Goal: Transaction & Acquisition: Purchase product/service

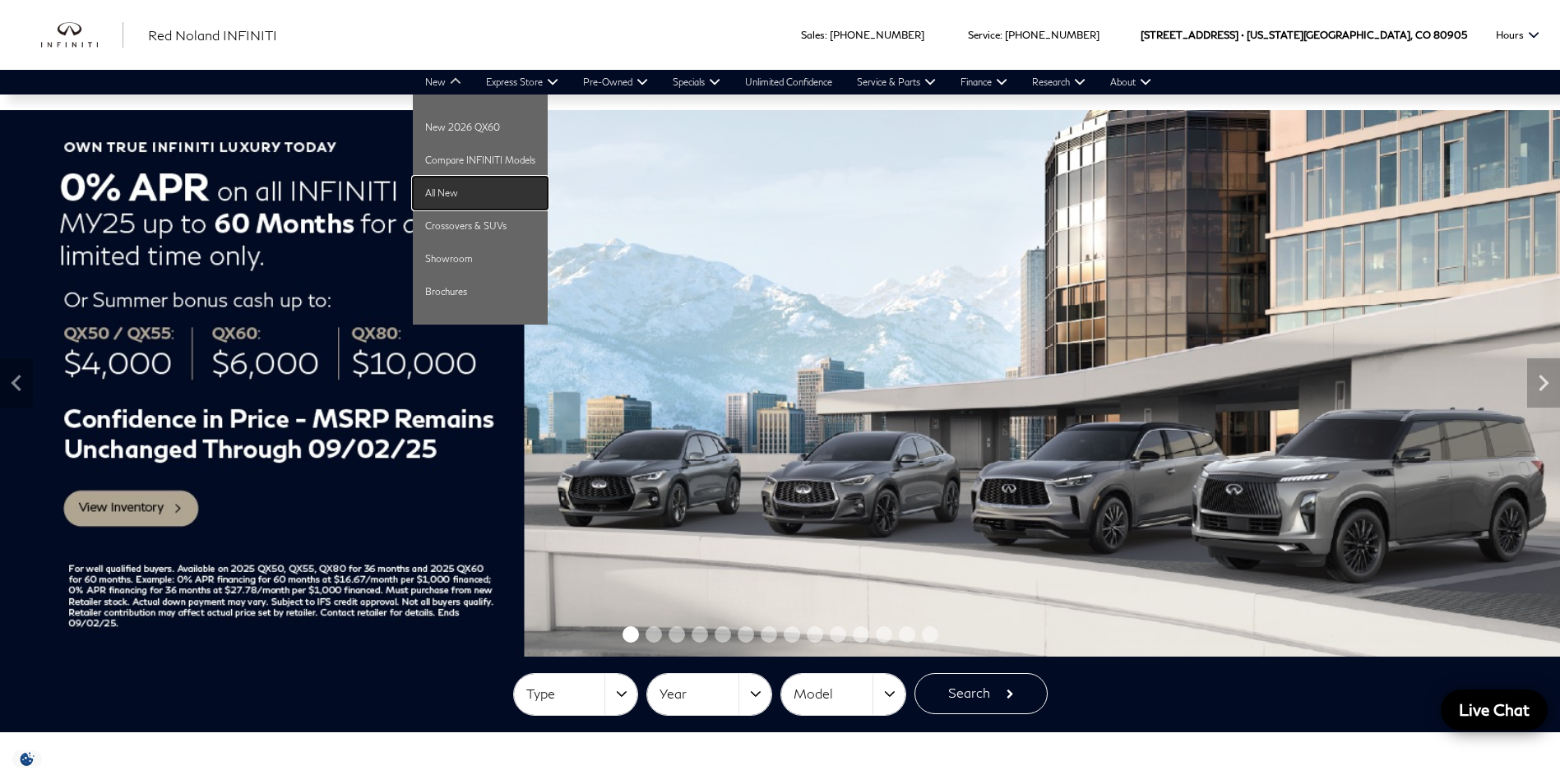
click at [455, 186] on link "All New" at bounding box center [480, 193] width 135 height 33
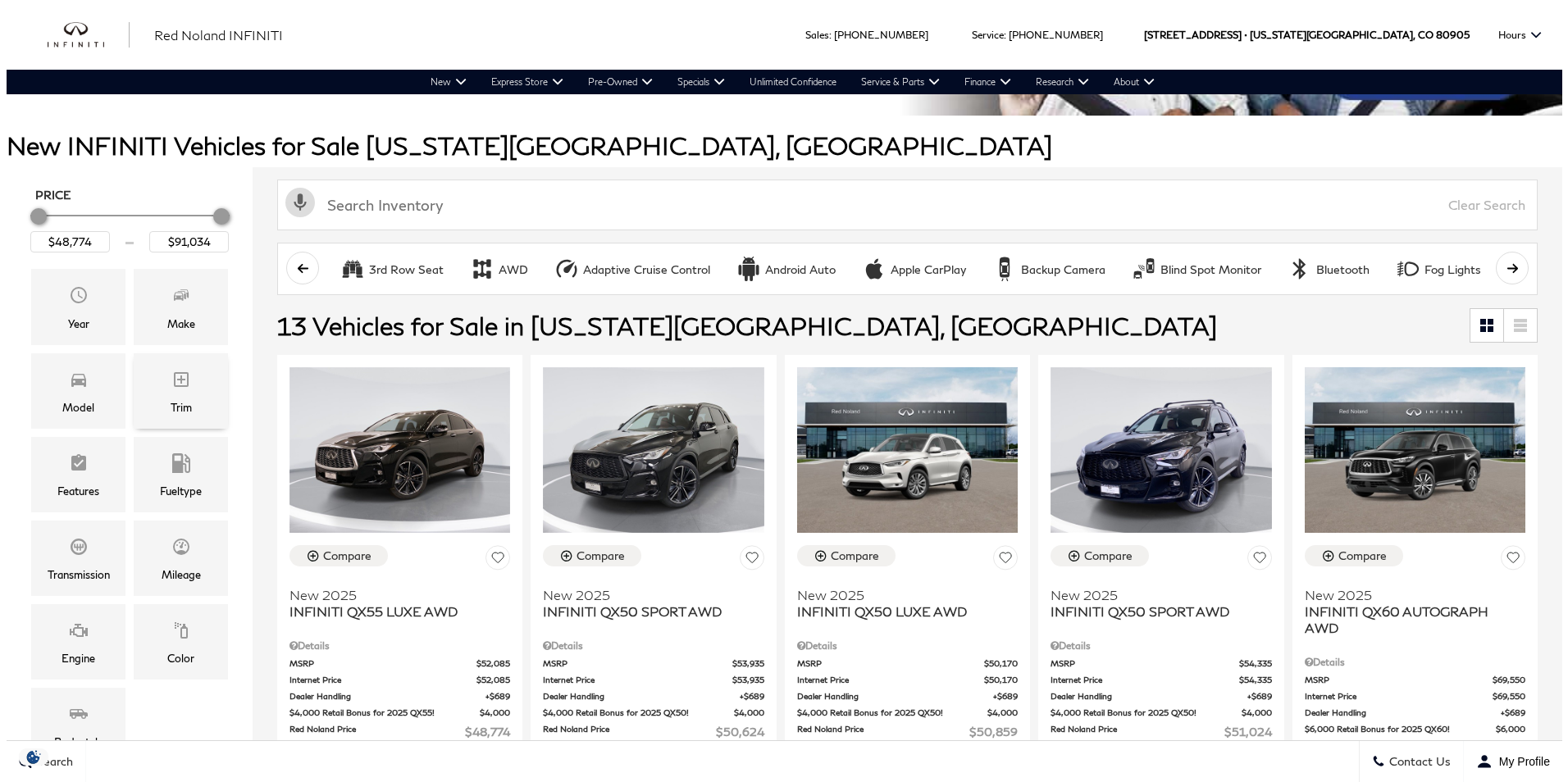
scroll to position [164, 0]
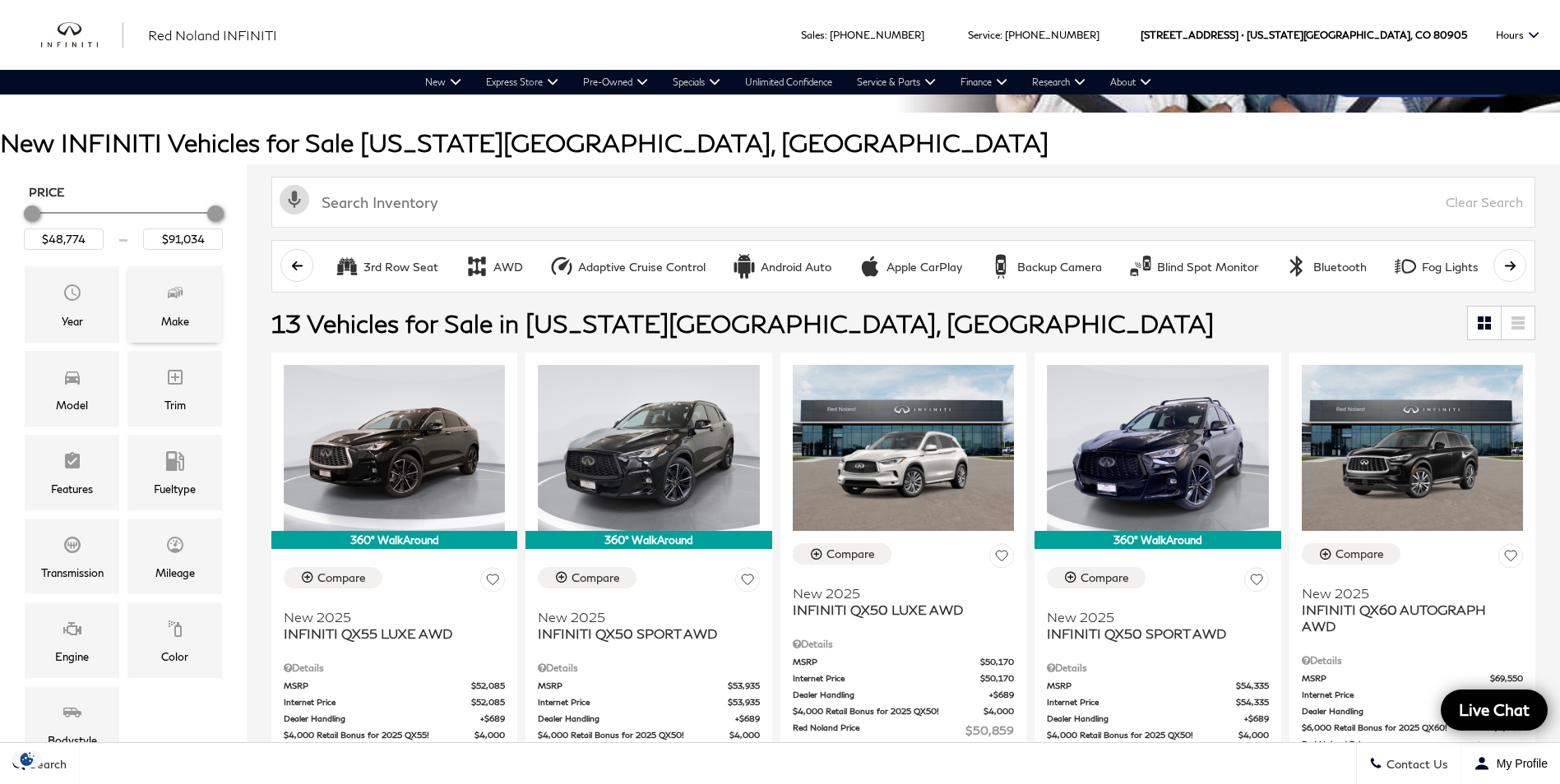
click at [181, 302] on span "Make" at bounding box center [175, 295] width 20 height 33
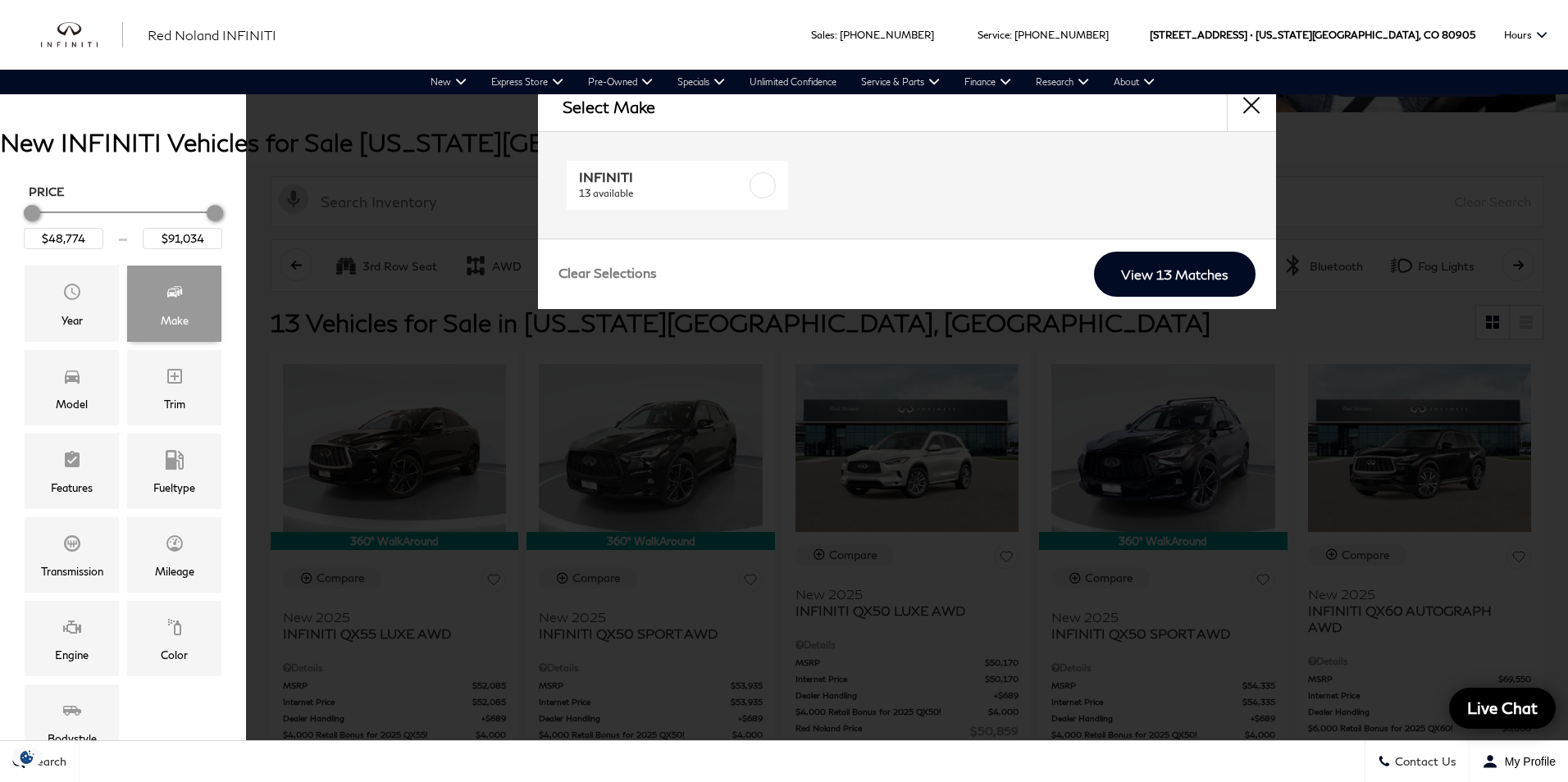
click at [181, 301] on span "Make" at bounding box center [174, 294] width 20 height 33
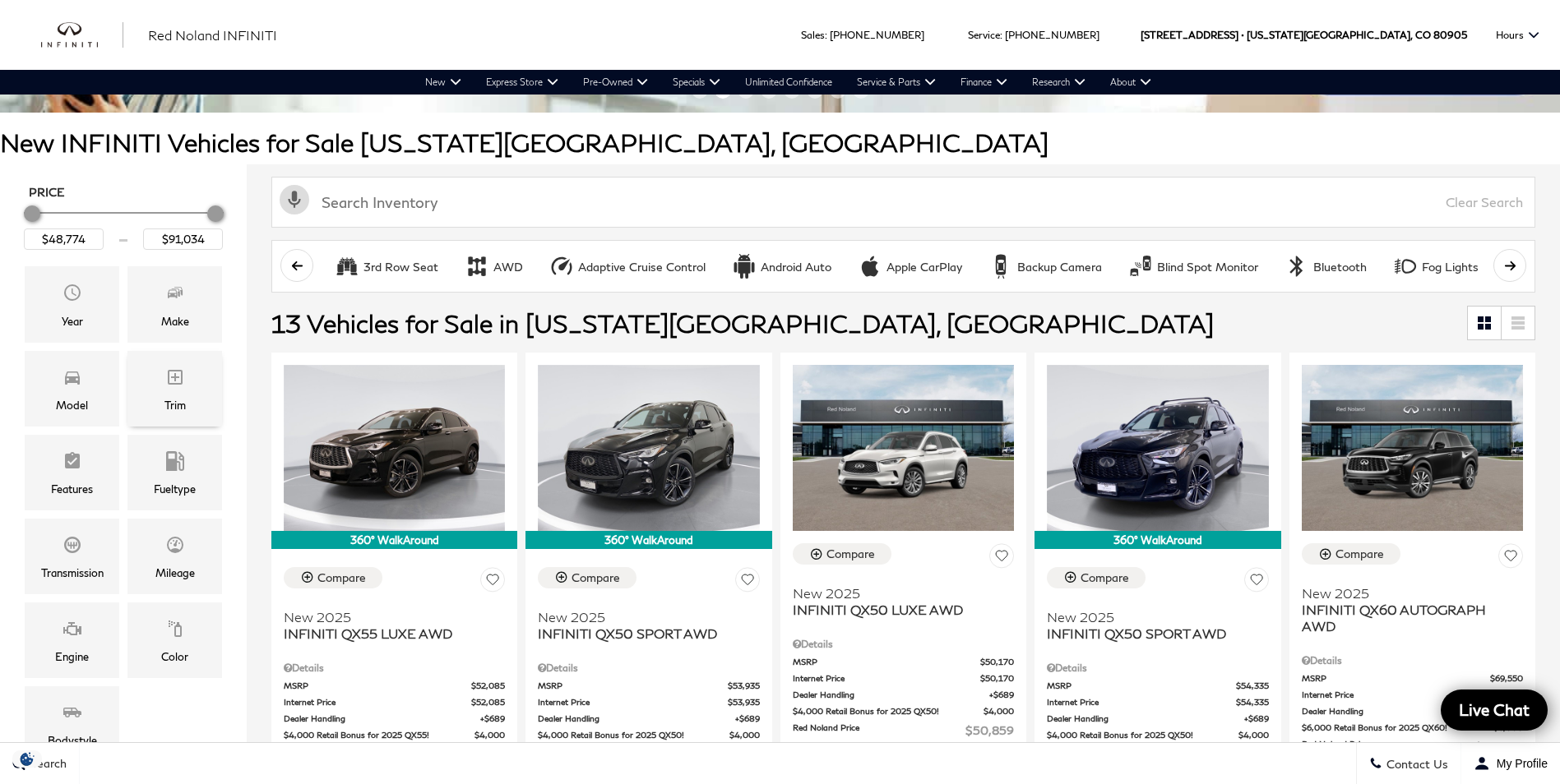
click at [196, 375] on div "Trim" at bounding box center [174, 389] width 94 height 75
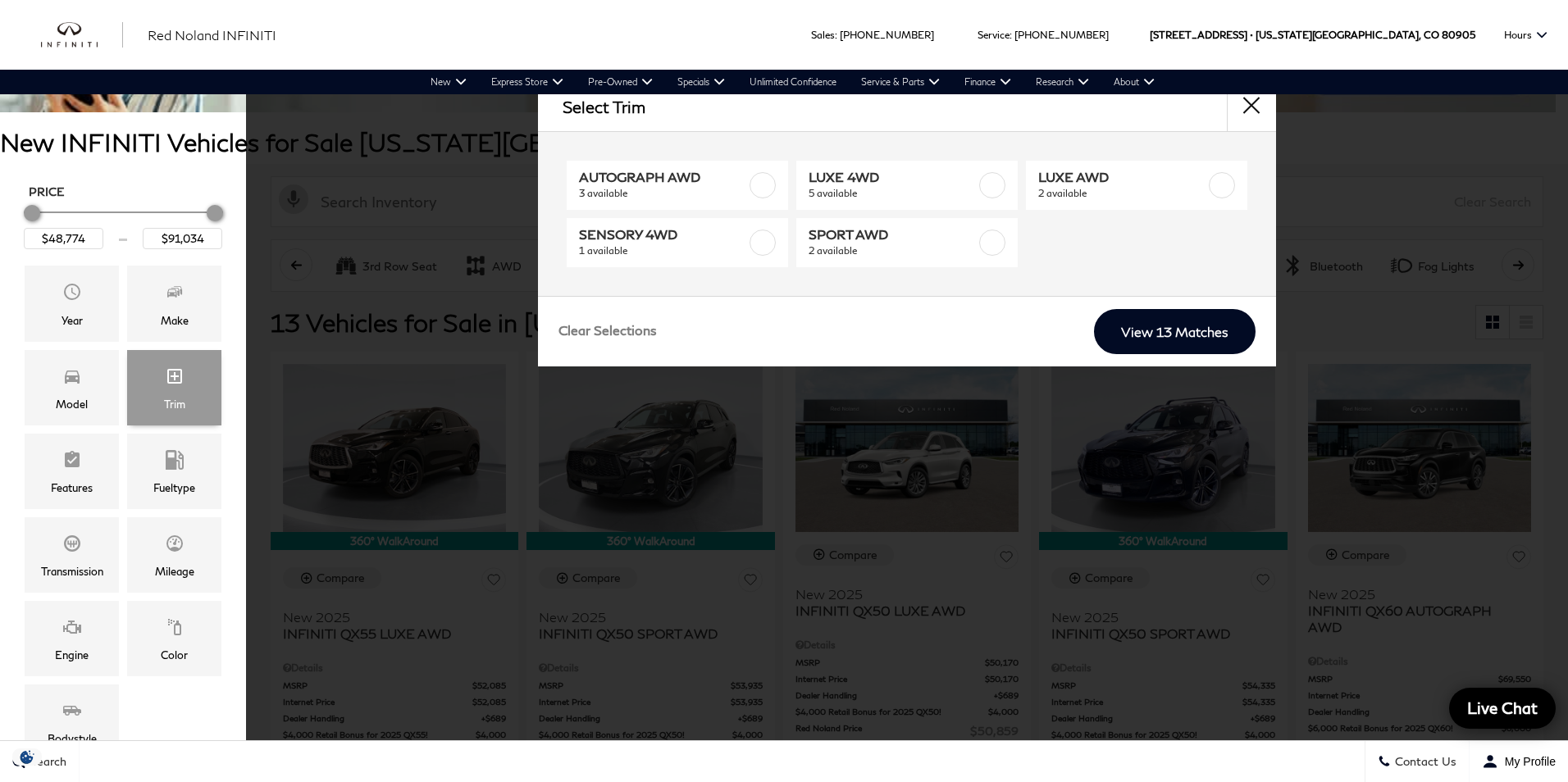
click at [194, 379] on div "Trim" at bounding box center [174, 388] width 94 height 75
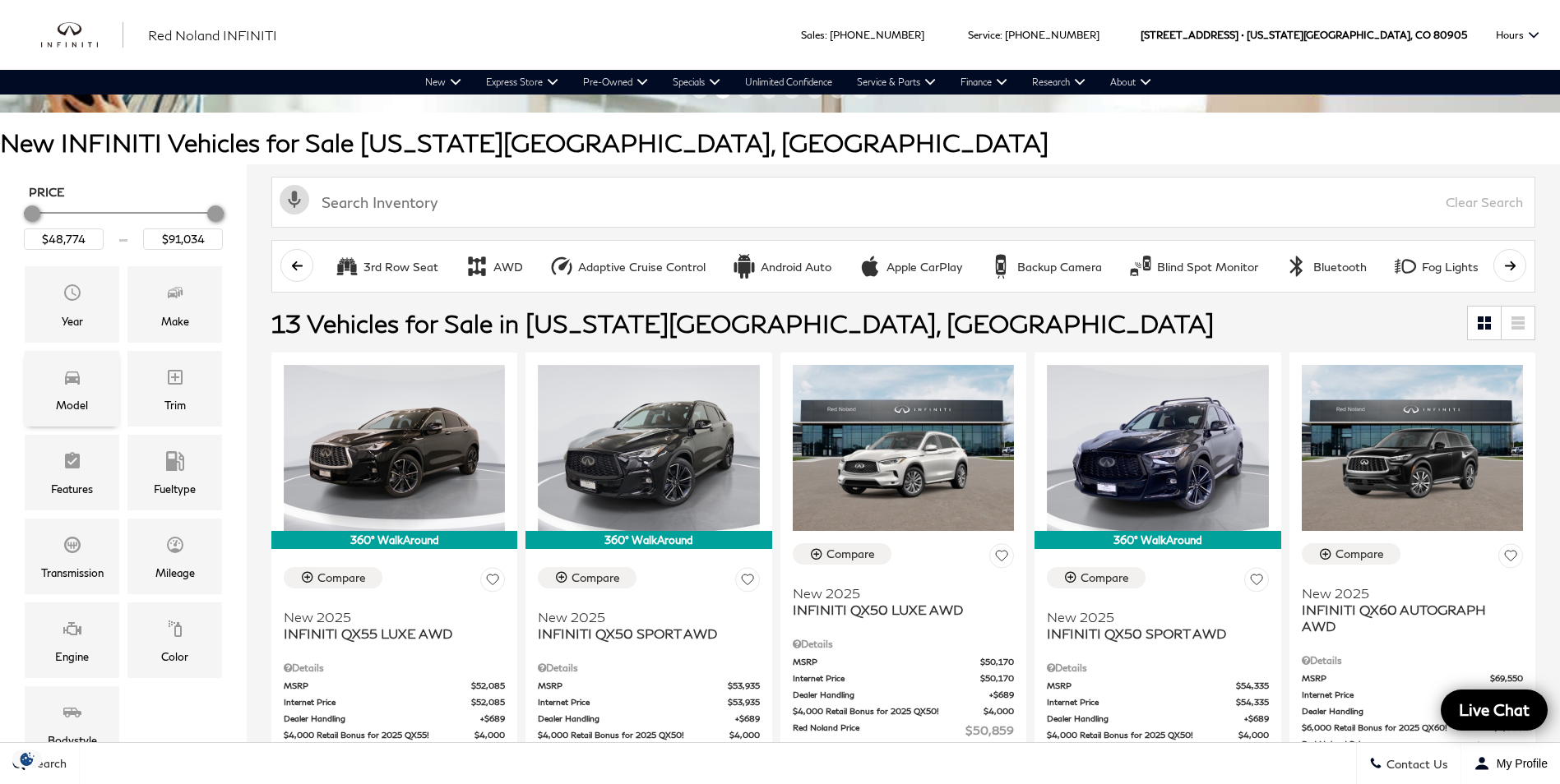
click at [103, 391] on div "Model" at bounding box center [71, 389] width 94 height 75
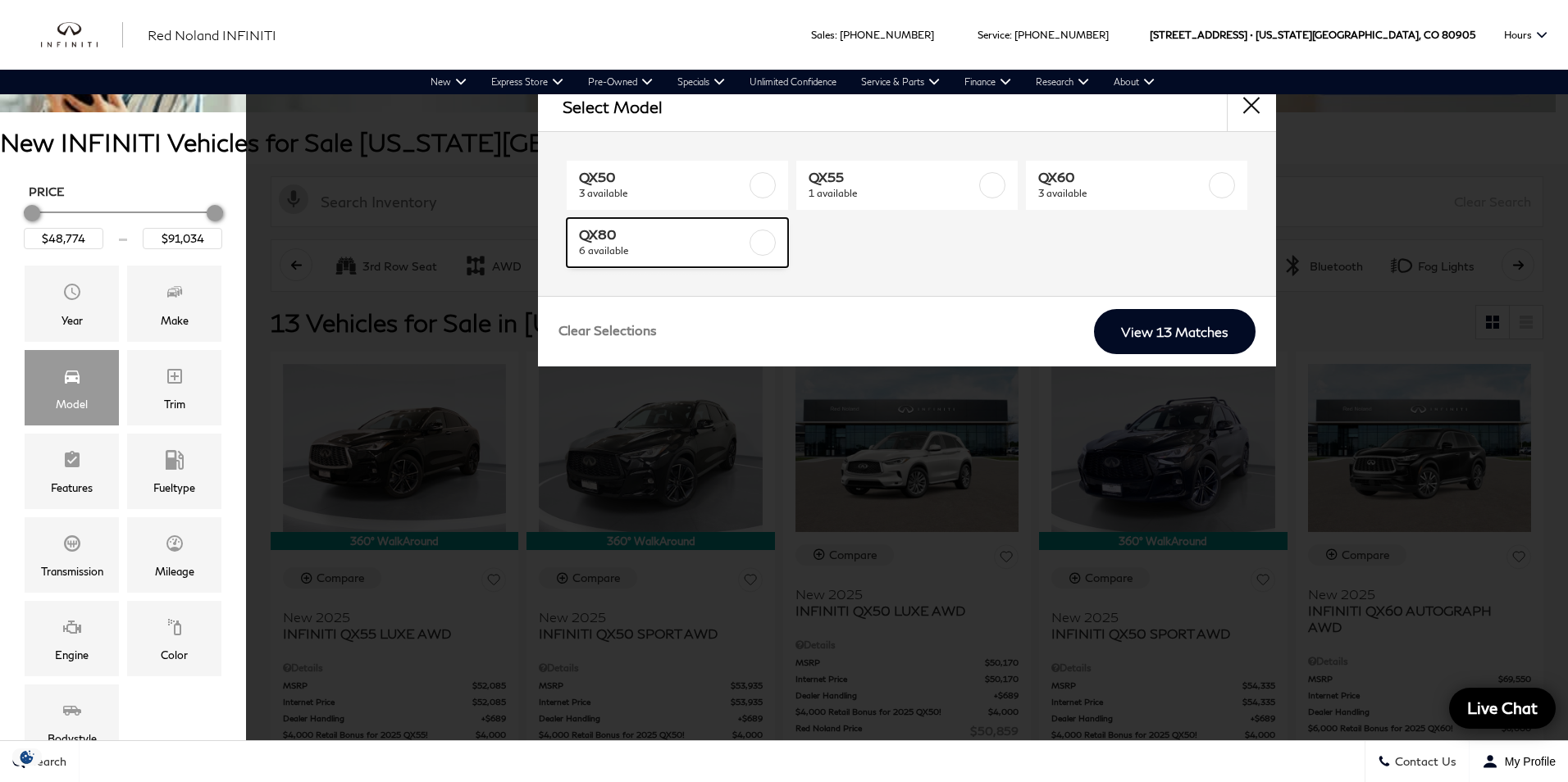
click at [681, 248] on span "6 available" at bounding box center [663, 250] width 168 height 16
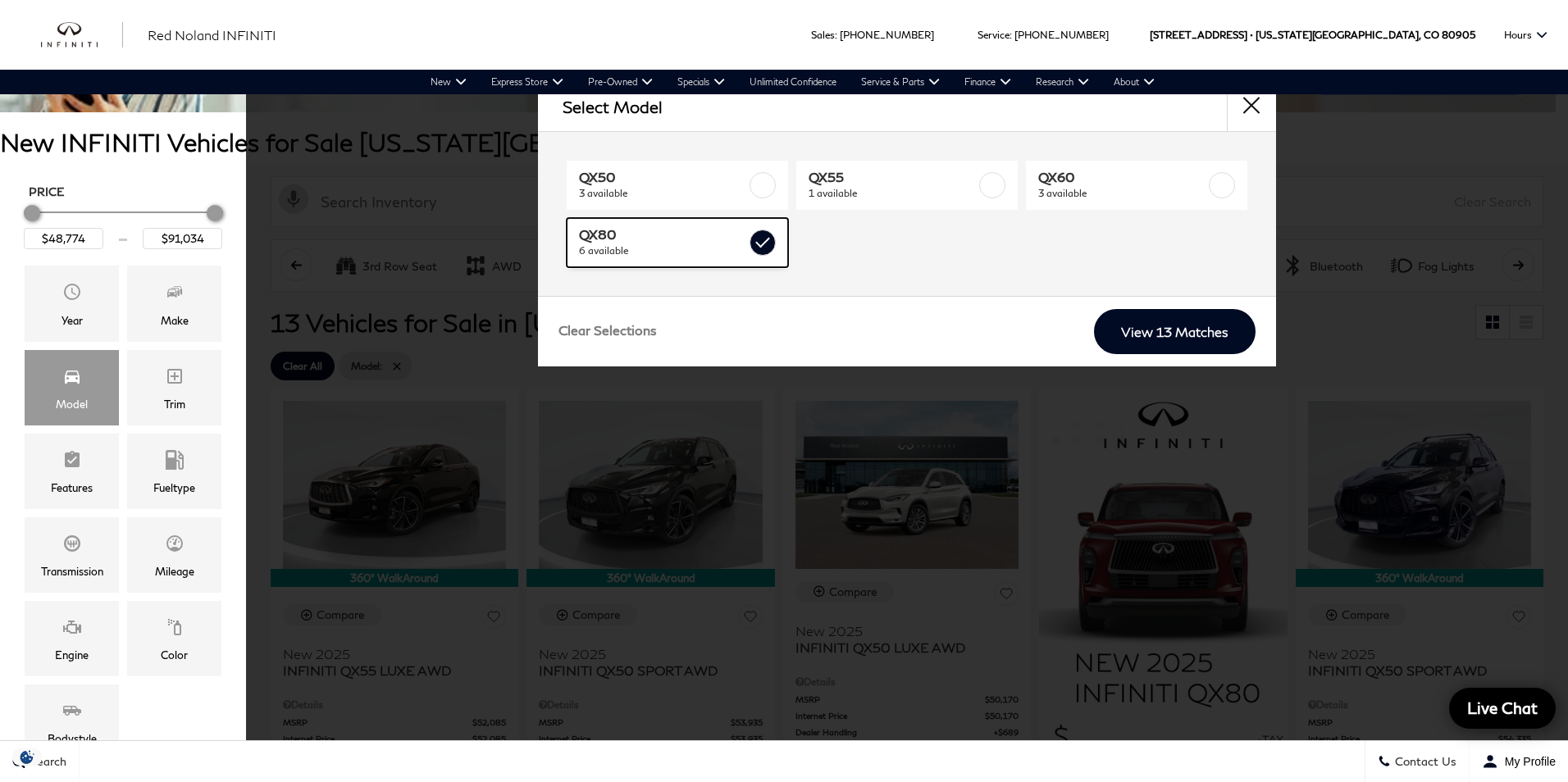
type input "$83,389"
checkbox input "true"
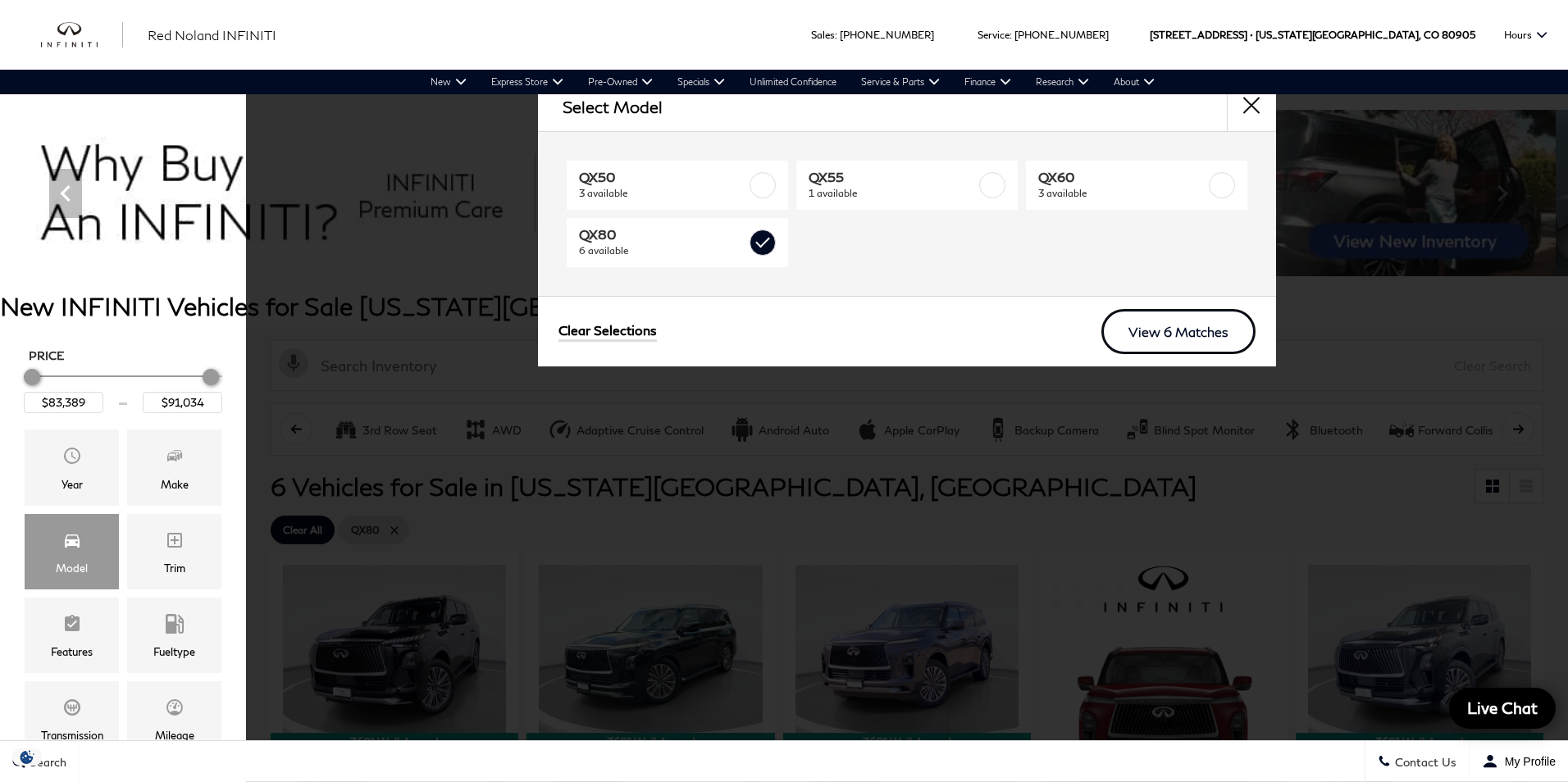
click at [1189, 329] on link "View 6 Matches" at bounding box center [1179, 331] width 155 height 45
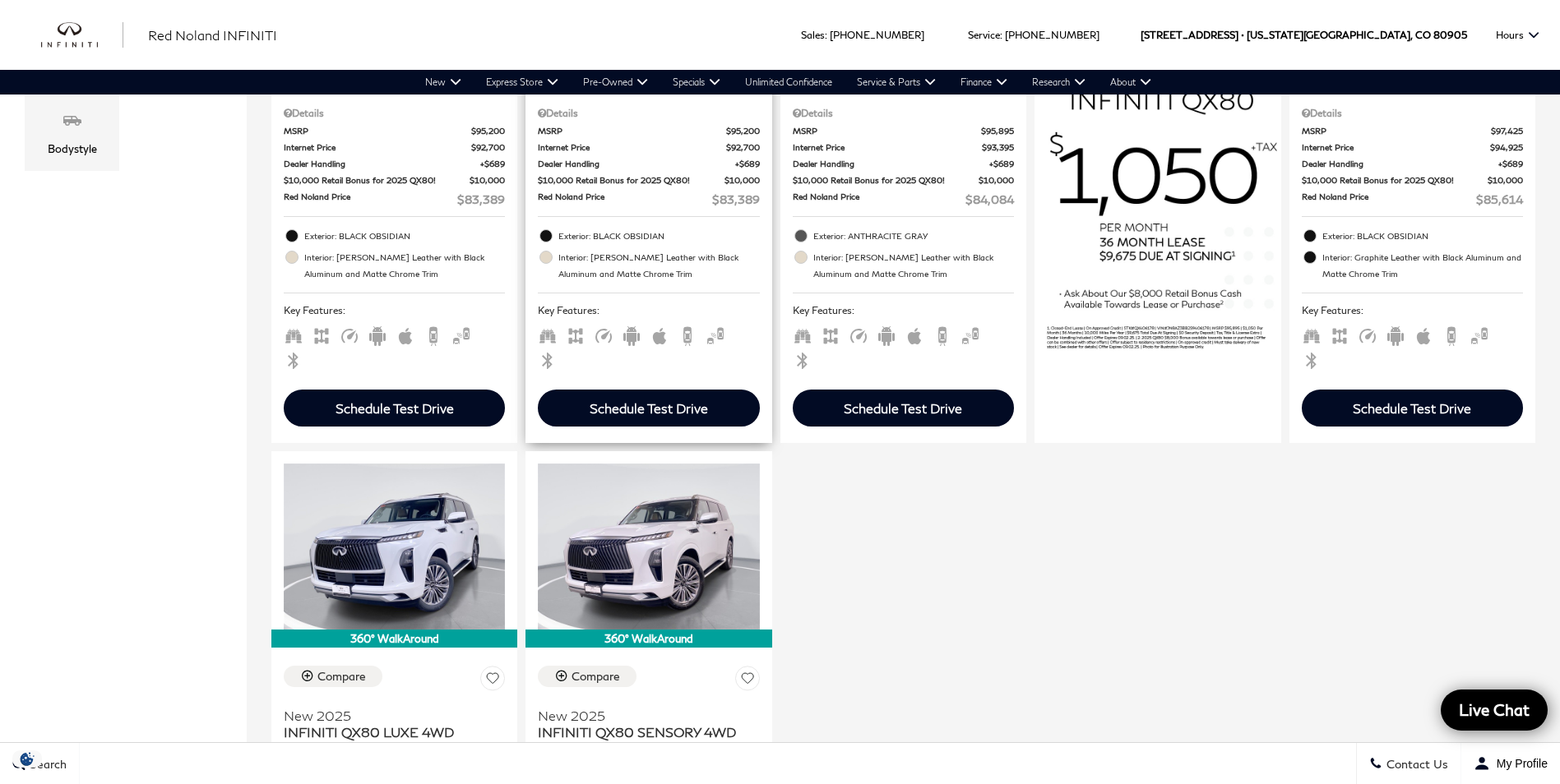
scroll to position [904, 0]
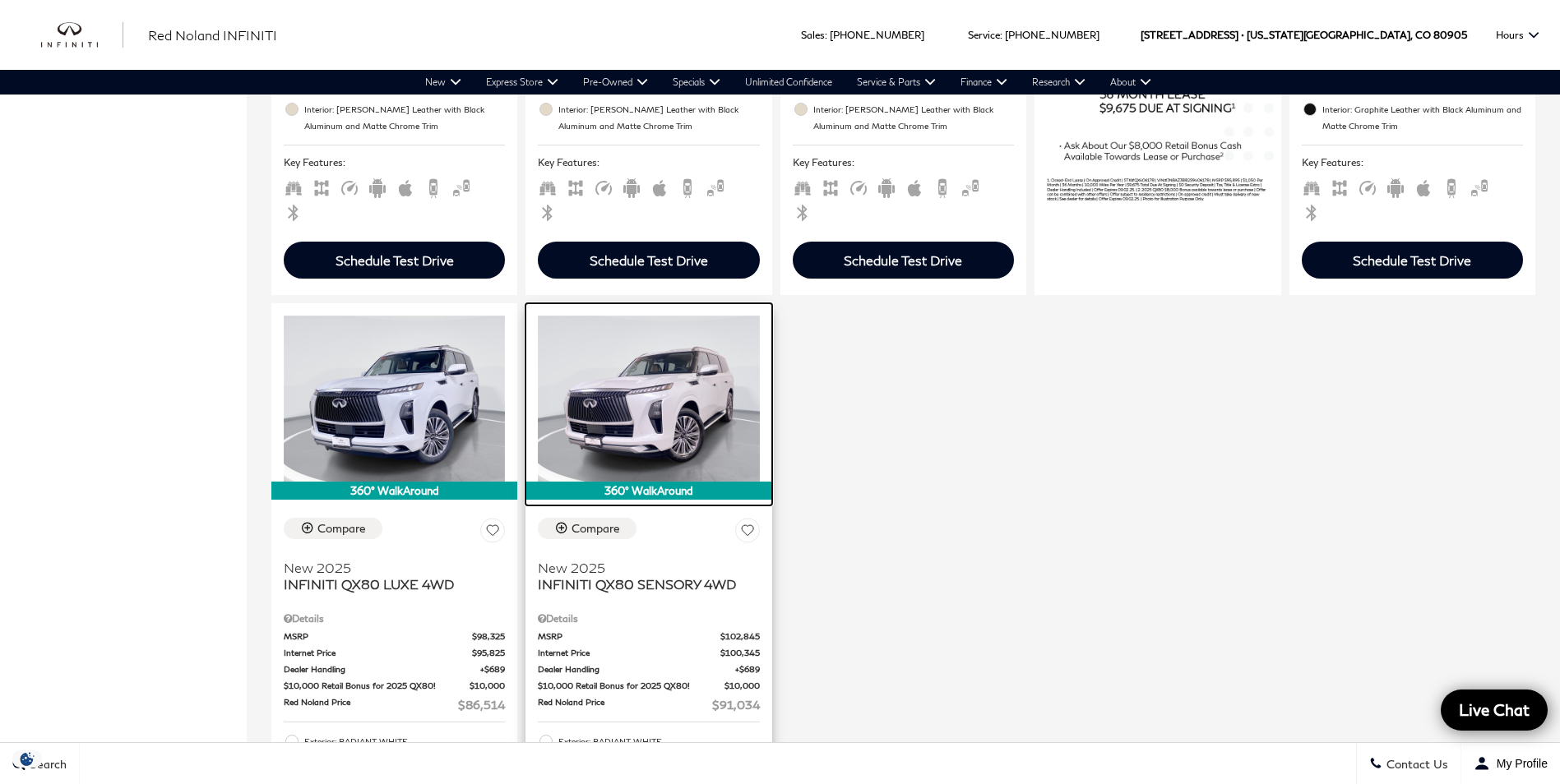
click at [680, 386] on img at bounding box center [648, 399] width 222 height 166
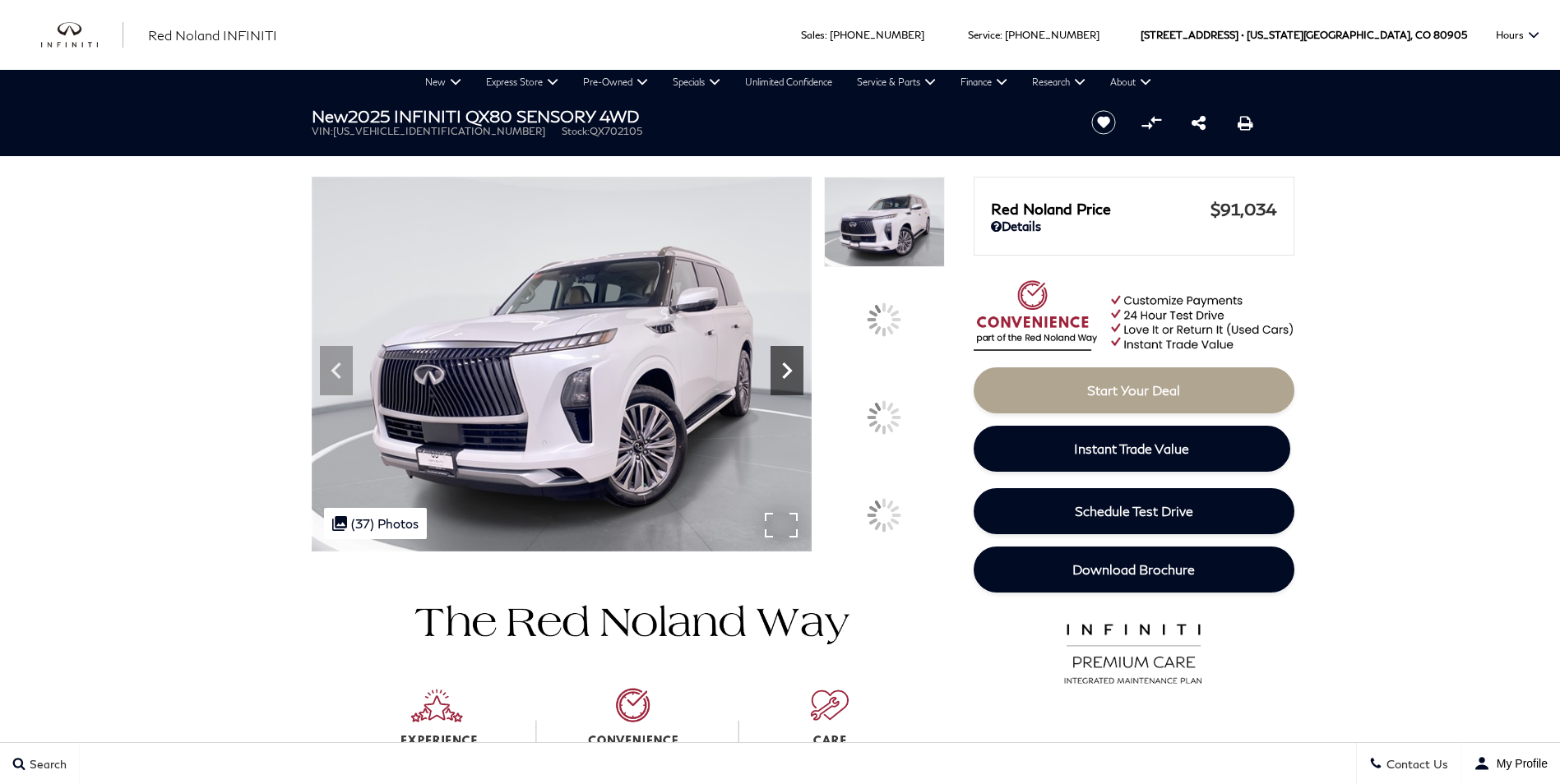
click at [803, 387] on icon at bounding box center [787, 370] width 33 height 33
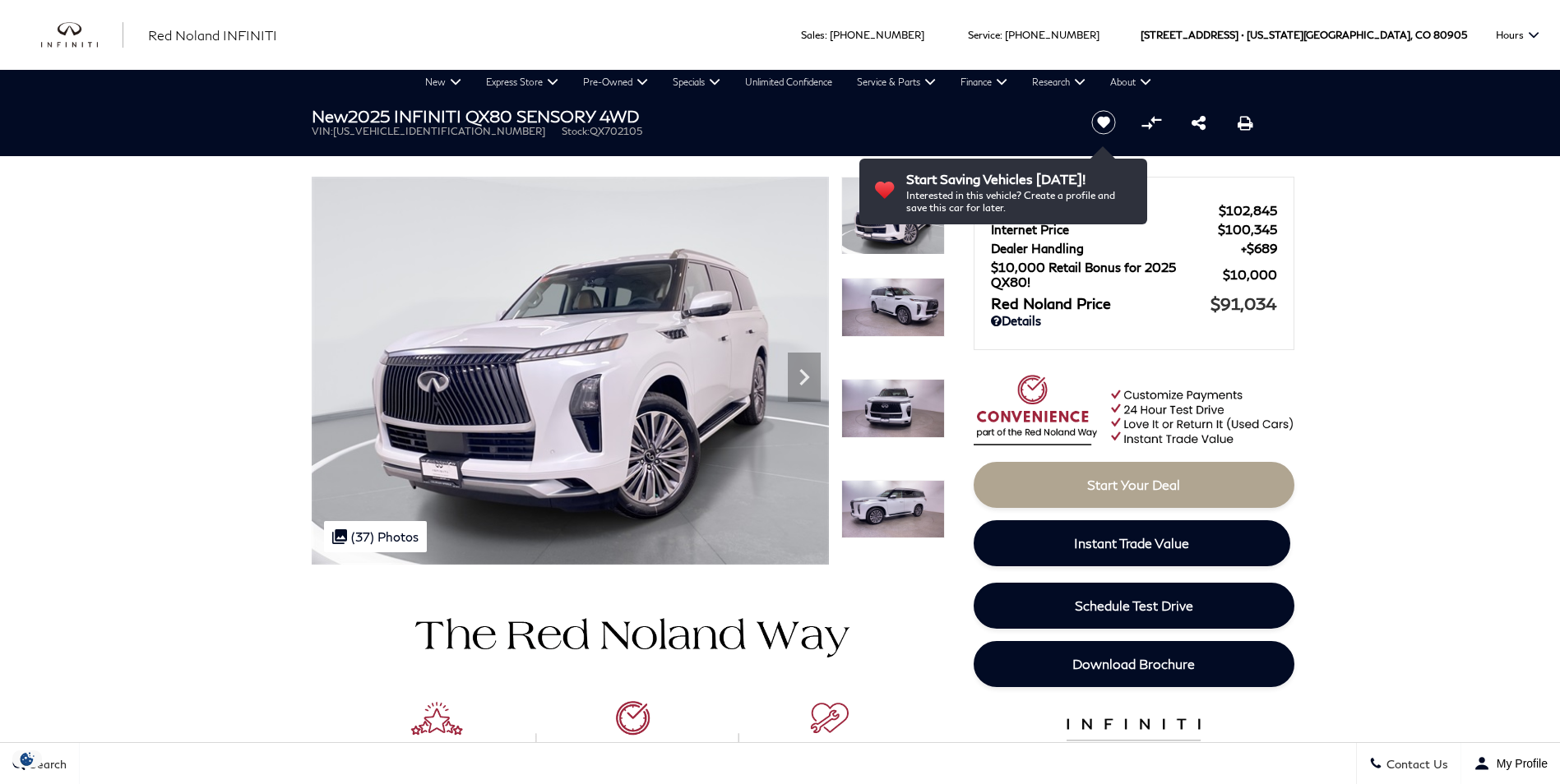
click at [902, 299] on img at bounding box center [893, 307] width 104 height 59
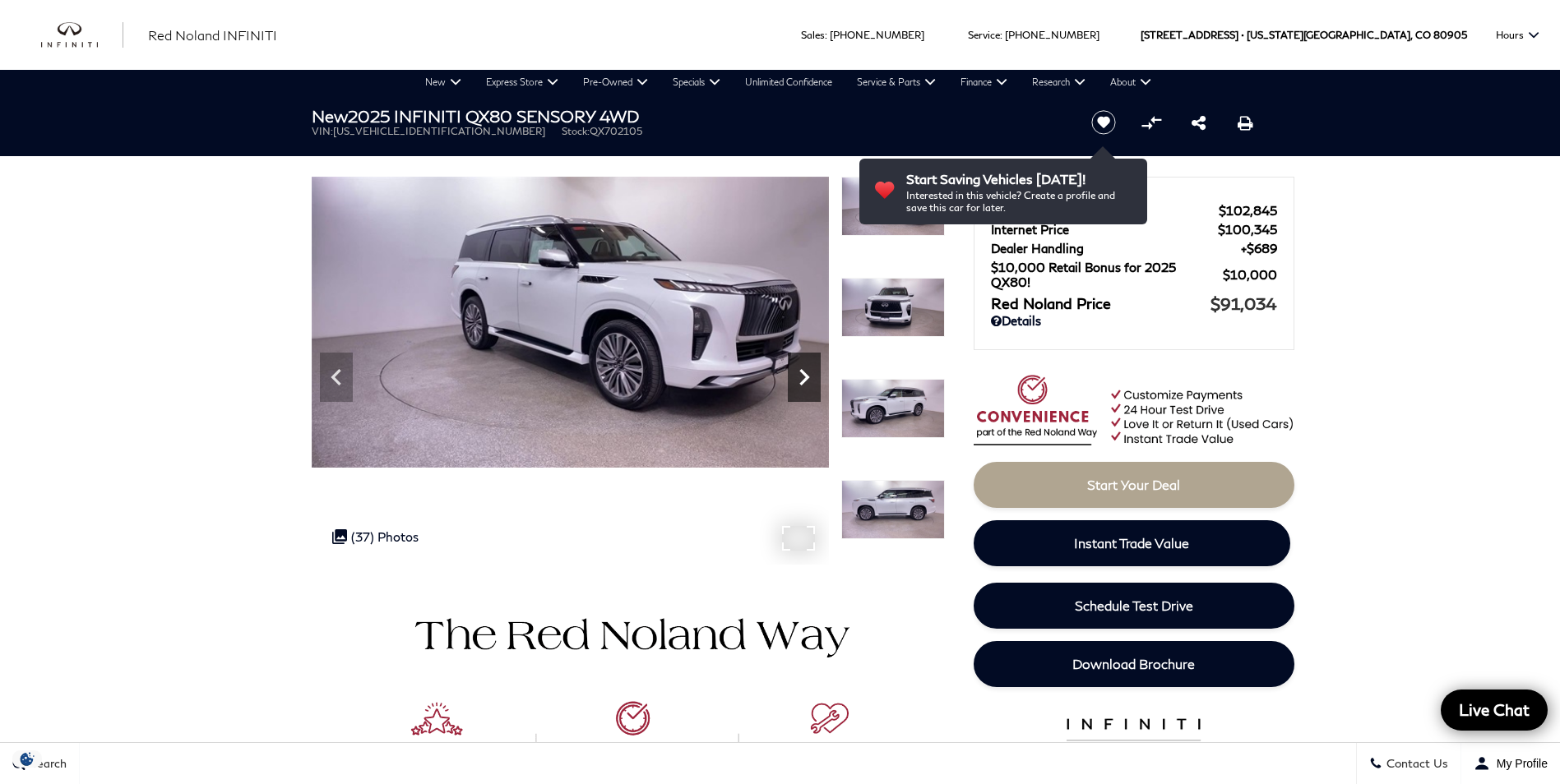
click at [810, 382] on icon "Next" at bounding box center [804, 377] width 33 height 33
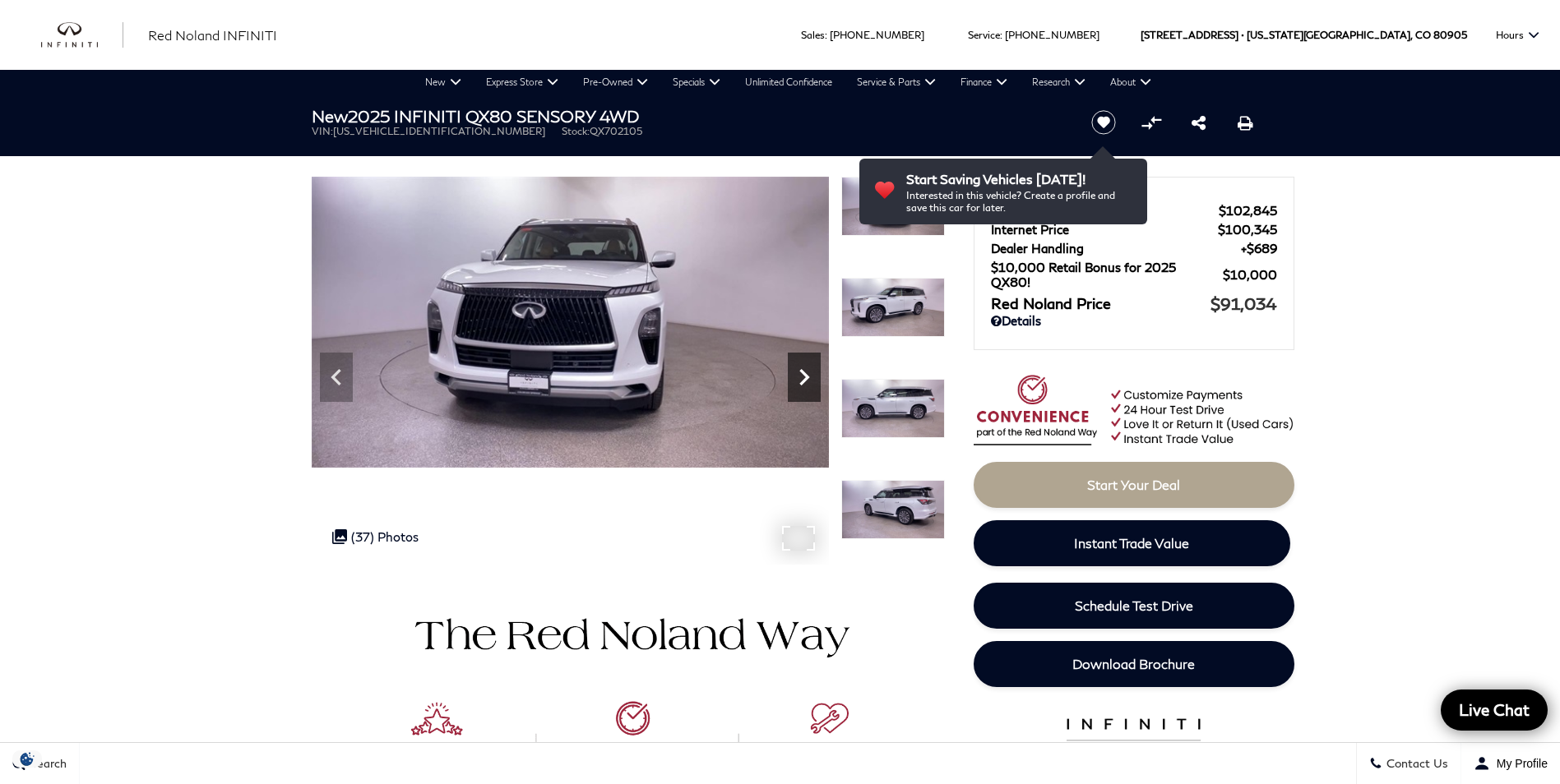
click at [810, 382] on icon "Next" at bounding box center [804, 377] width 33 height 33
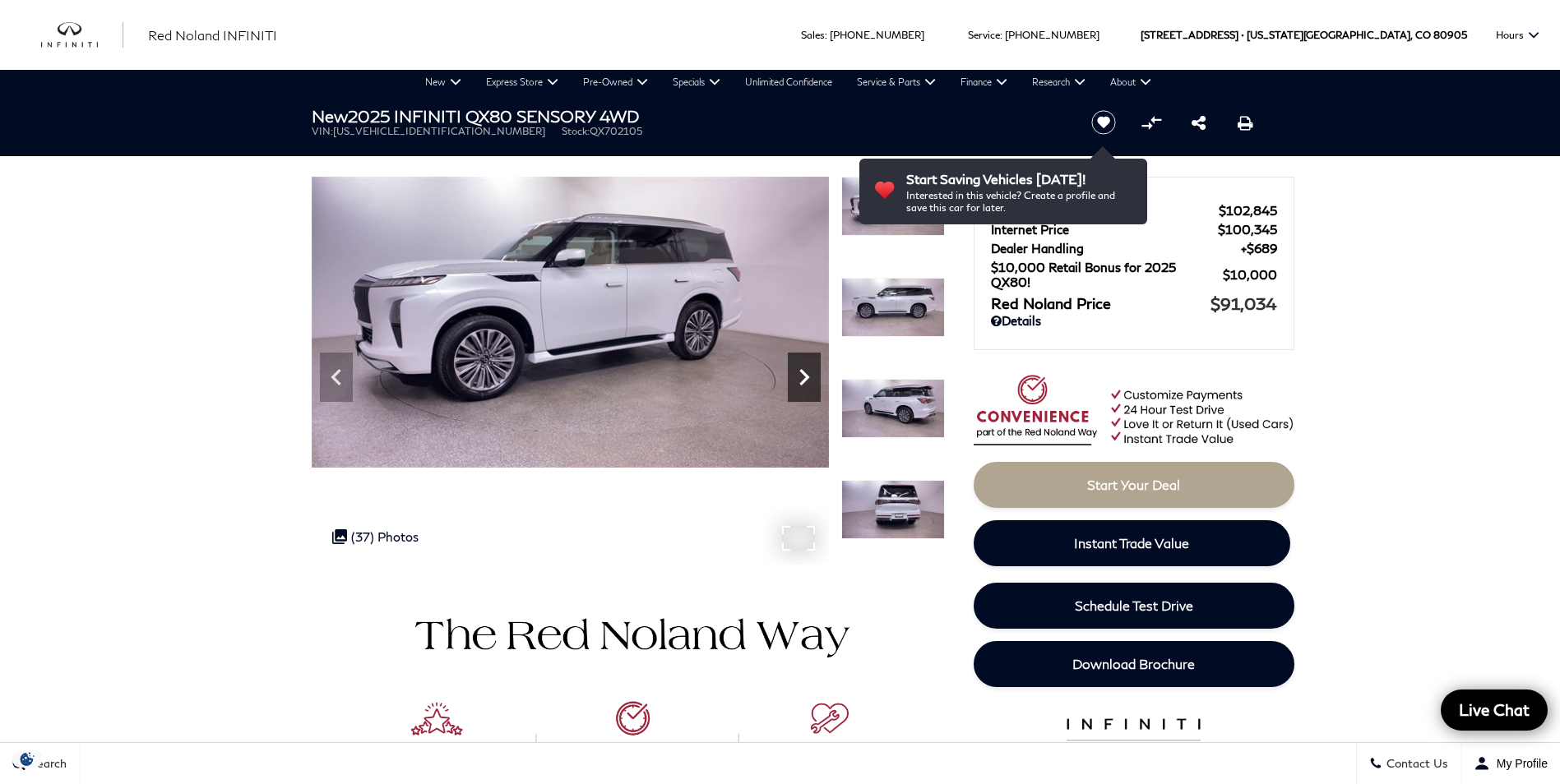
click at [810, 382] on icon "Next" at bounding box center [804, 377] width 33 height 33
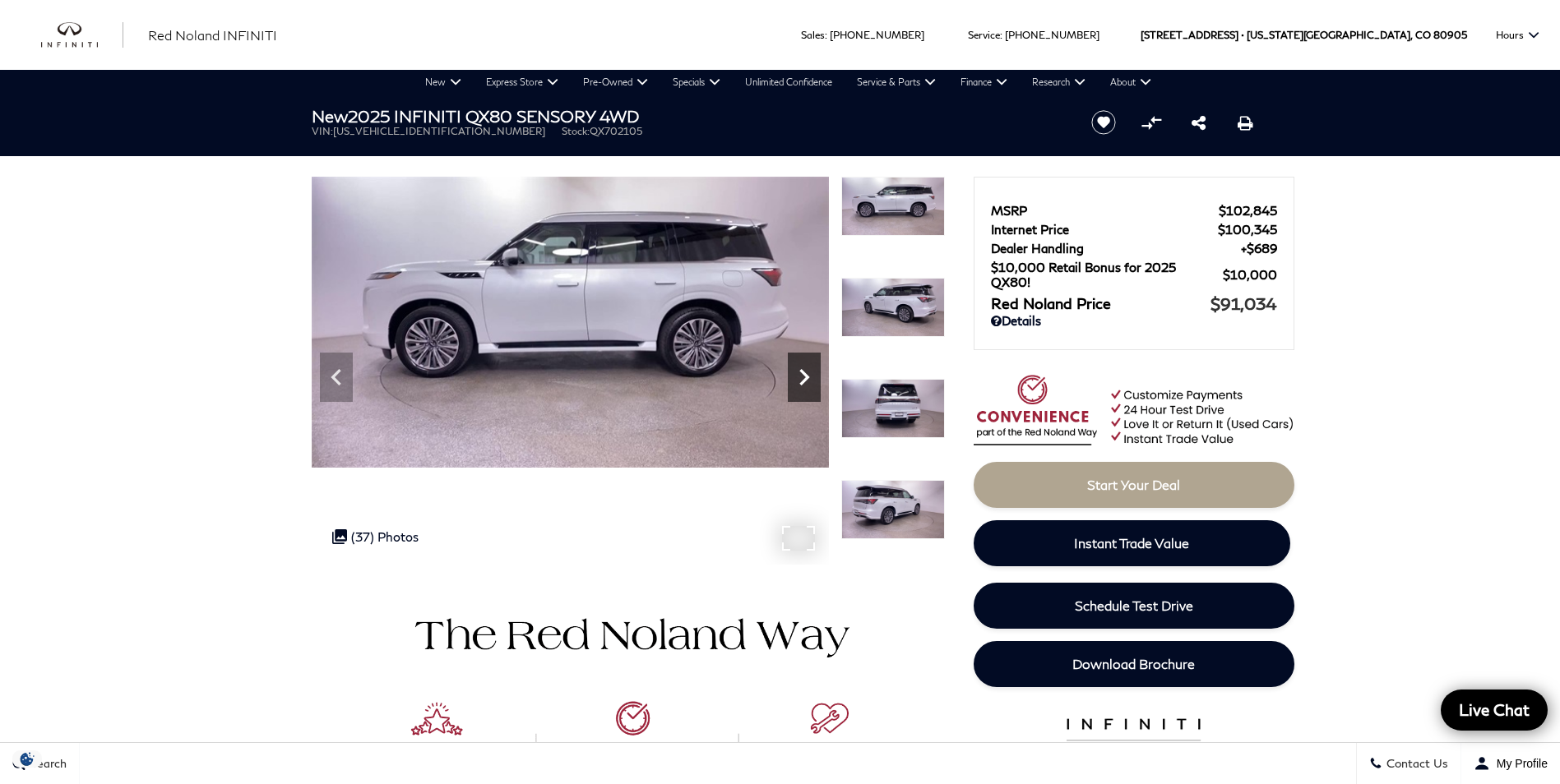
click at [810, 382] on icon "Next" at bounding box center [804, 377] width 33 height 33
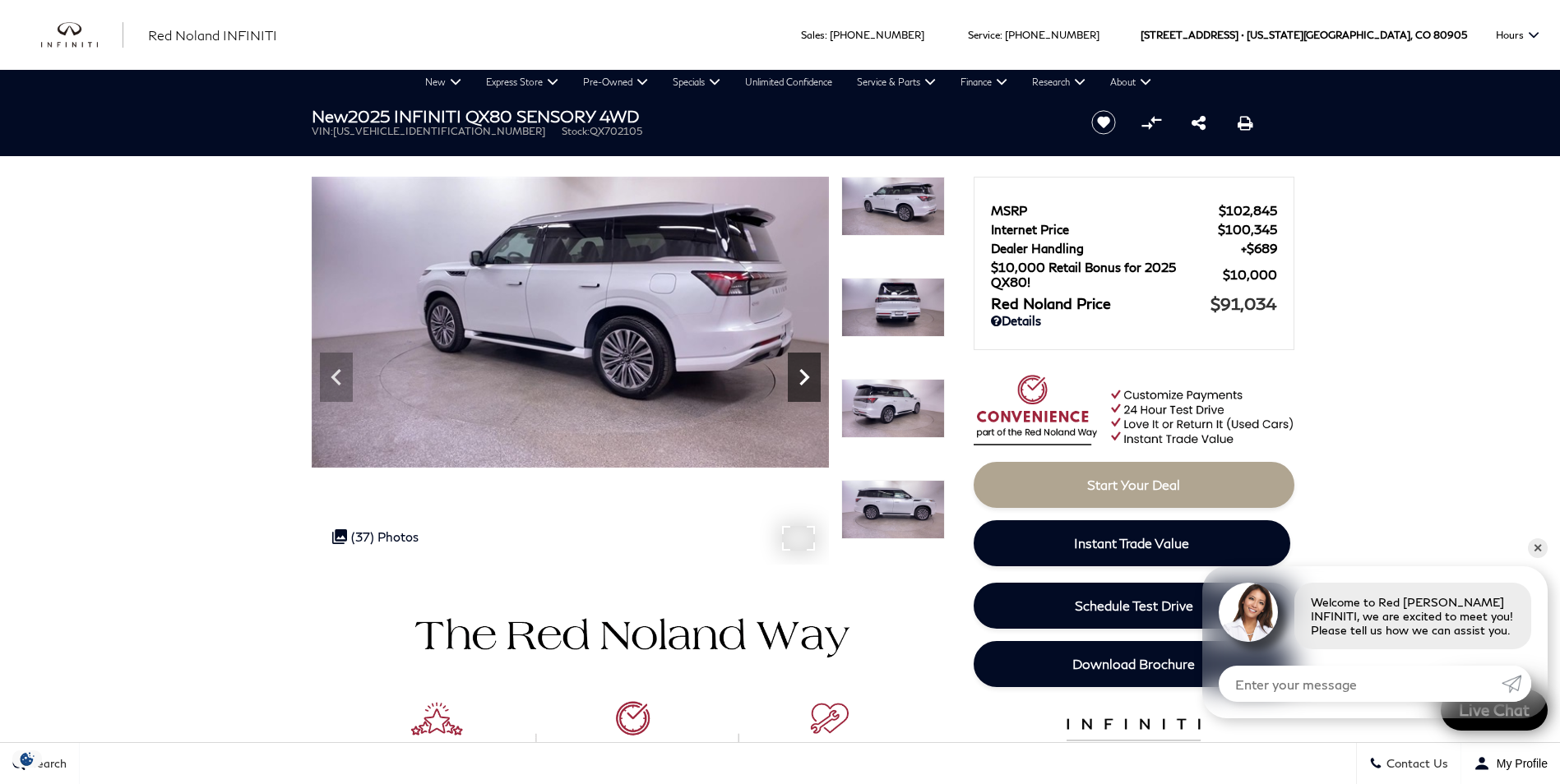
click at [810, 382] on icon "Next" at bounding box center [804, 377] width 33 height 33
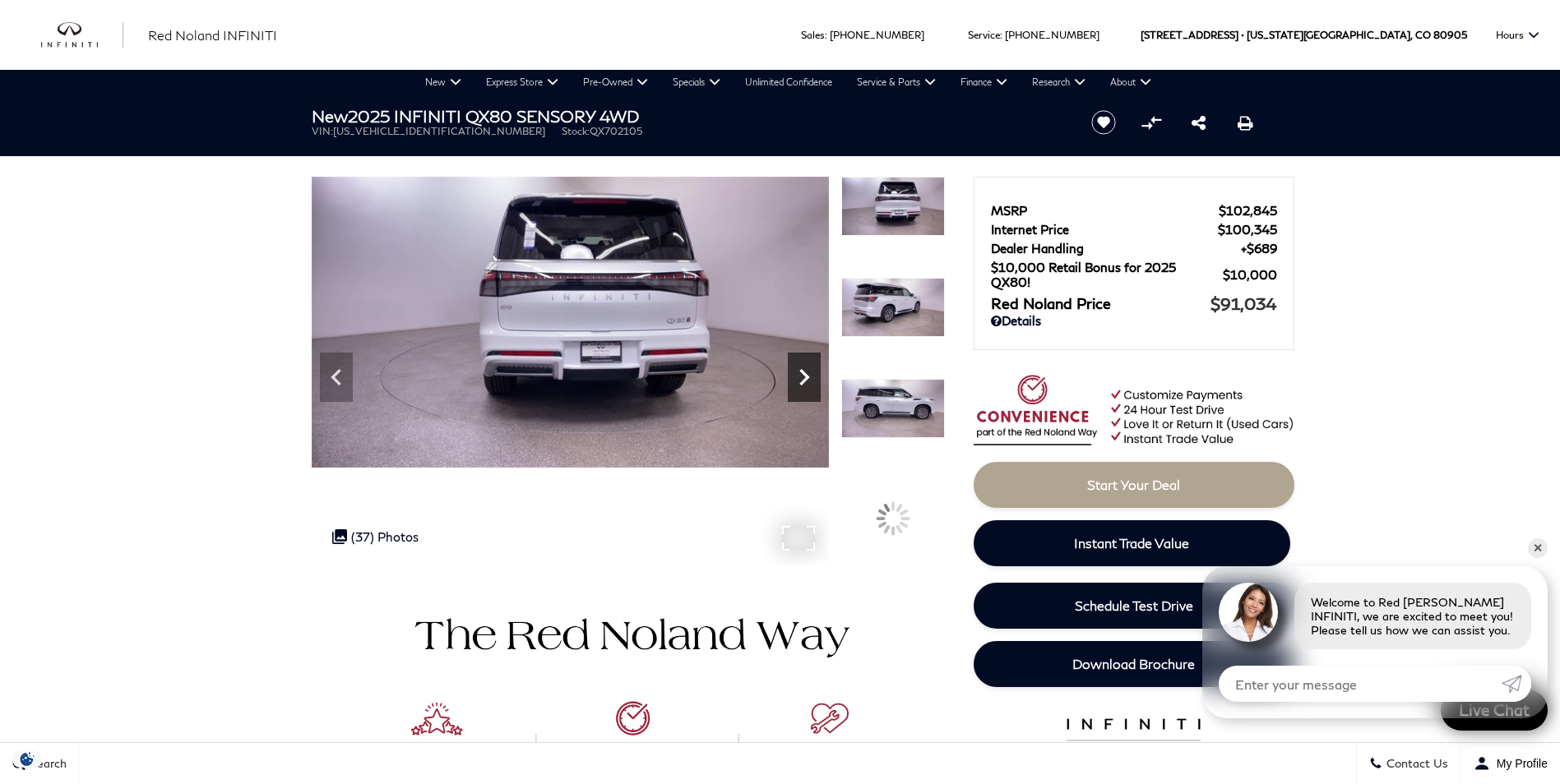
click at [810, 382] on icon "Next" at bounding box center [804, 377] width 33 height 33
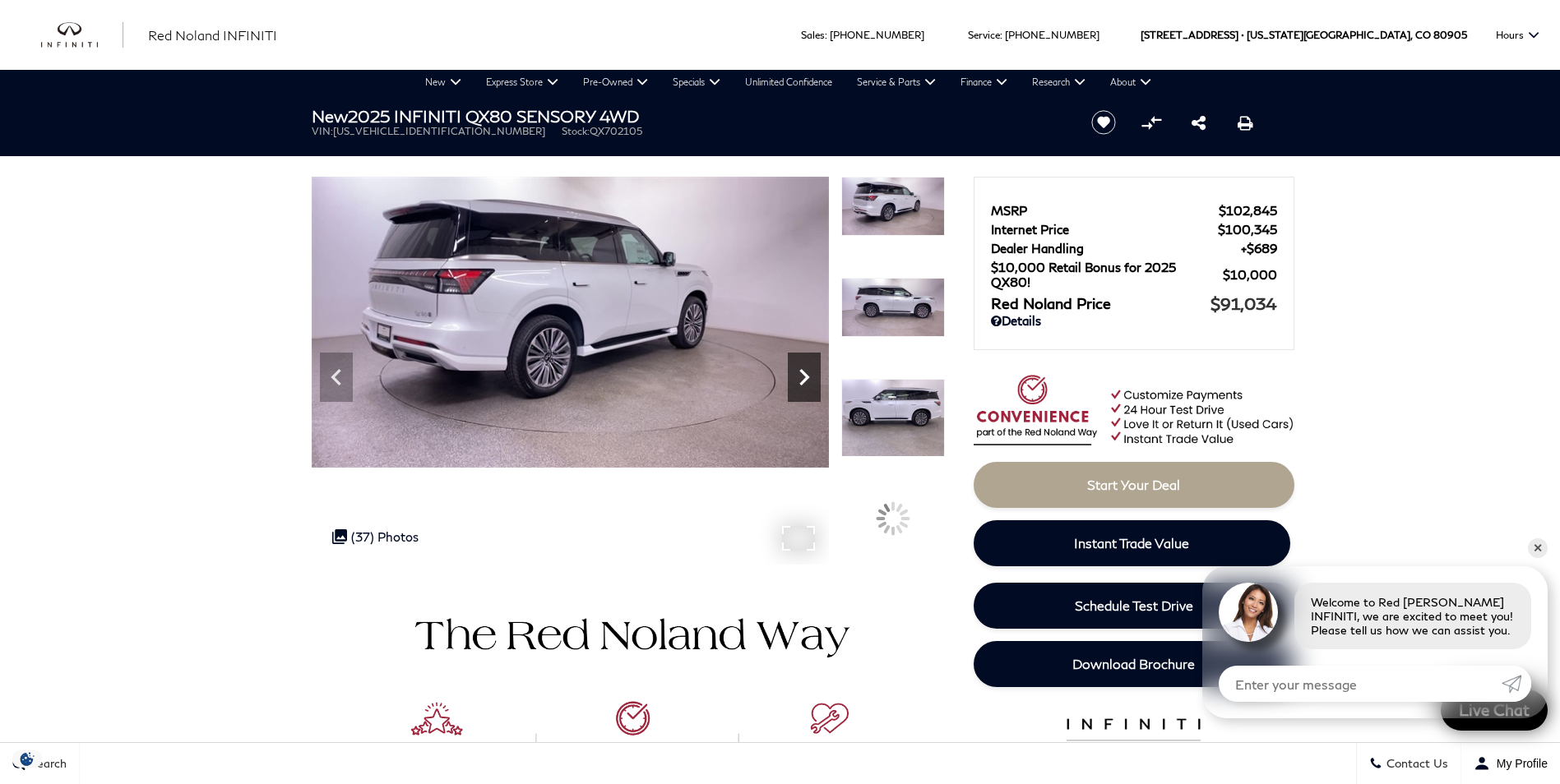
click at [810, 382] on icon "Next" at bounding box center [804, 377] width 33 height 33
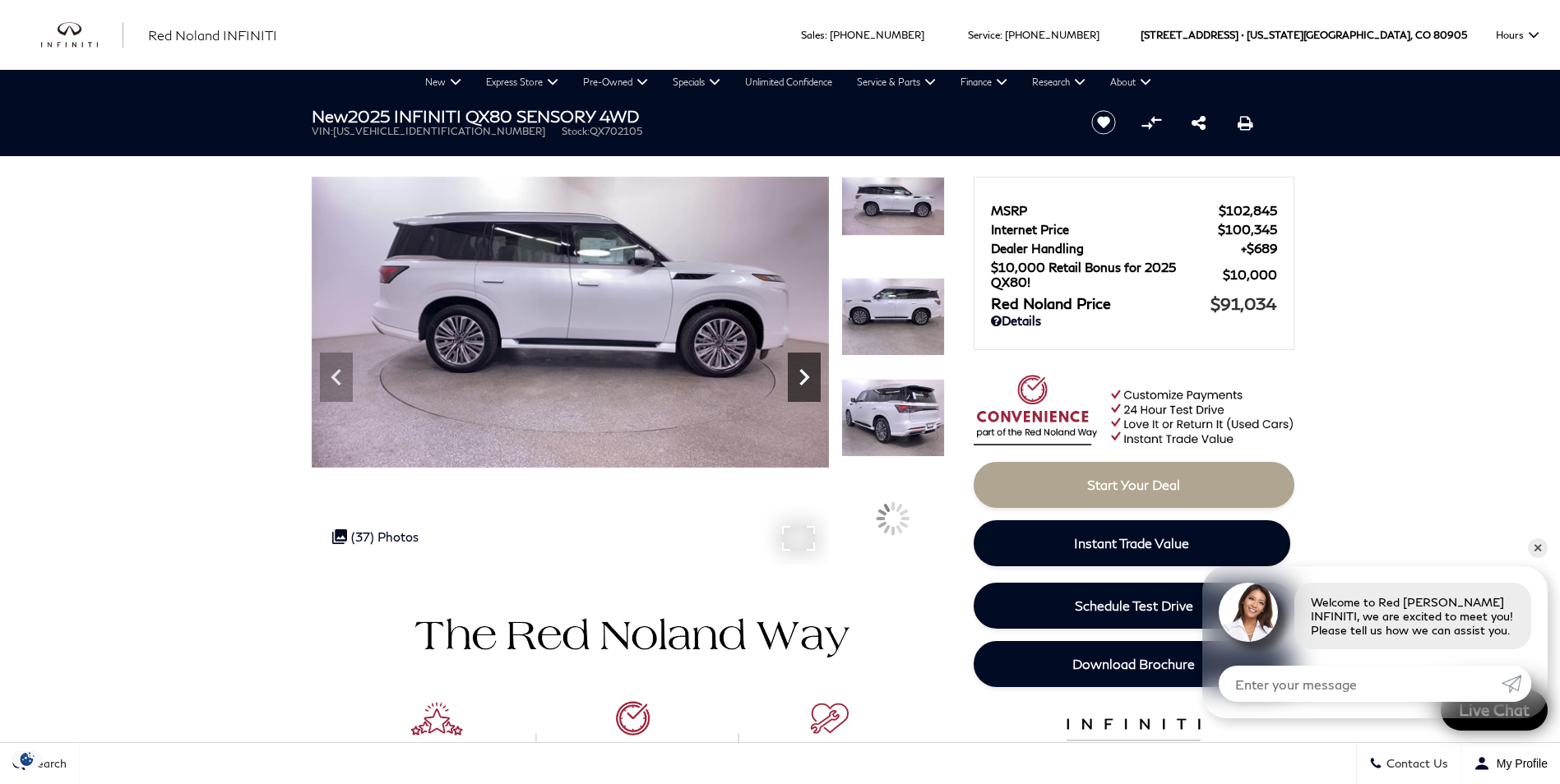
click at [810, 382] on icon "Next" at bounding box center [804, 377] width 33 height 33
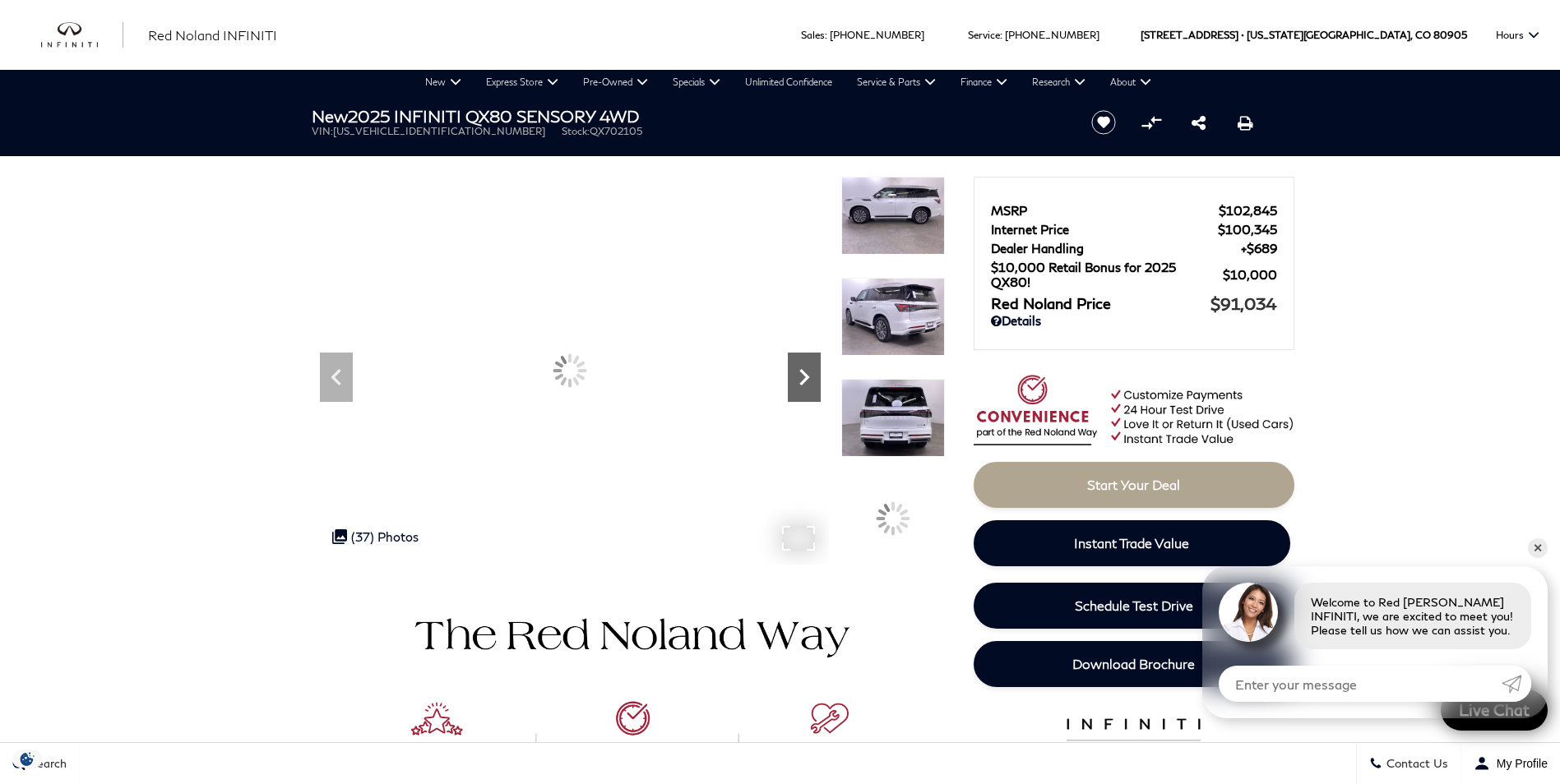
click at [810, 382] on icon "Next" at bounding box center [804, 377] width 33 height 33
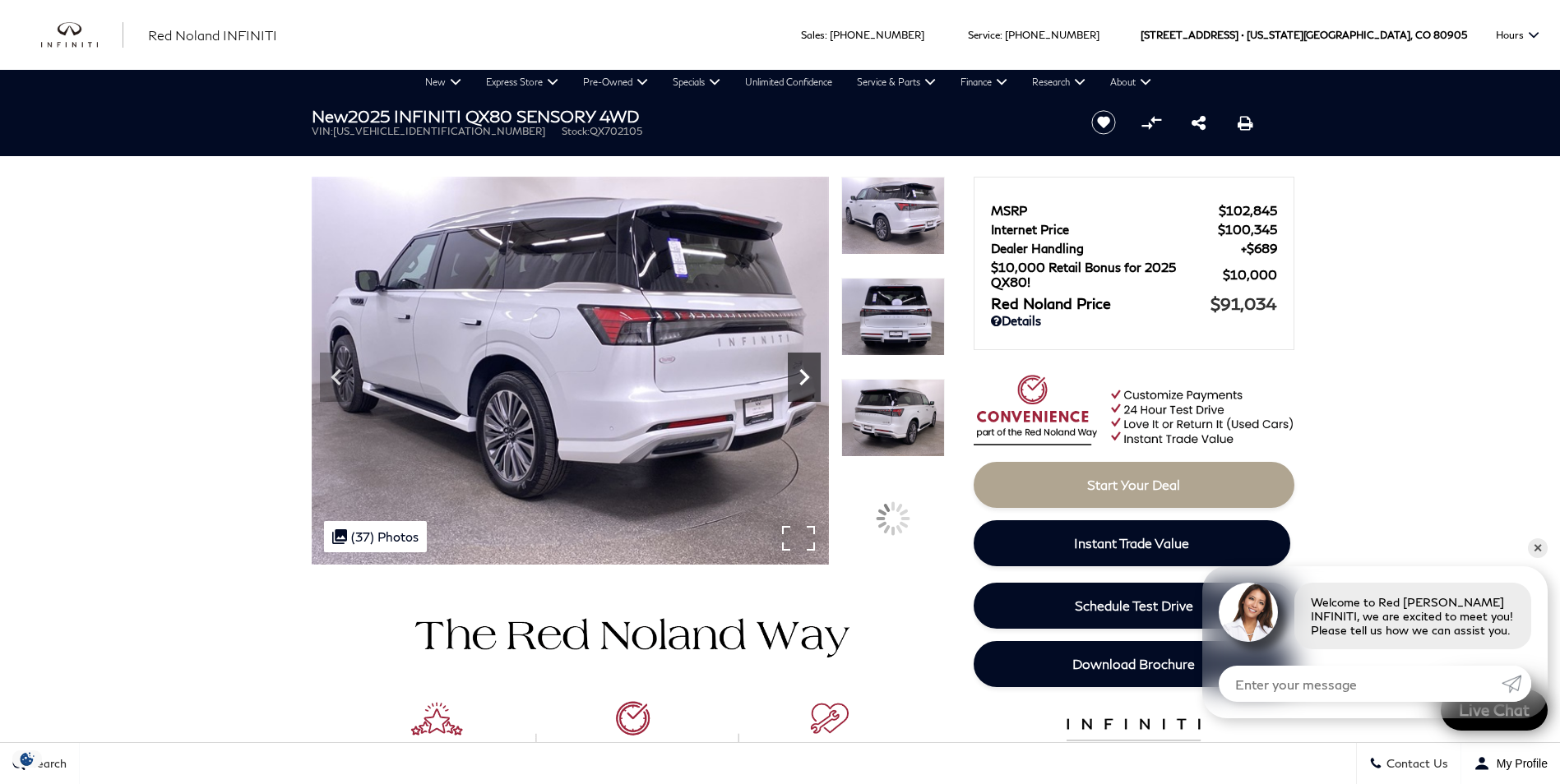
click at [810, 382] on icon "Next" at bounding box center [804, 377] width 33 height 33
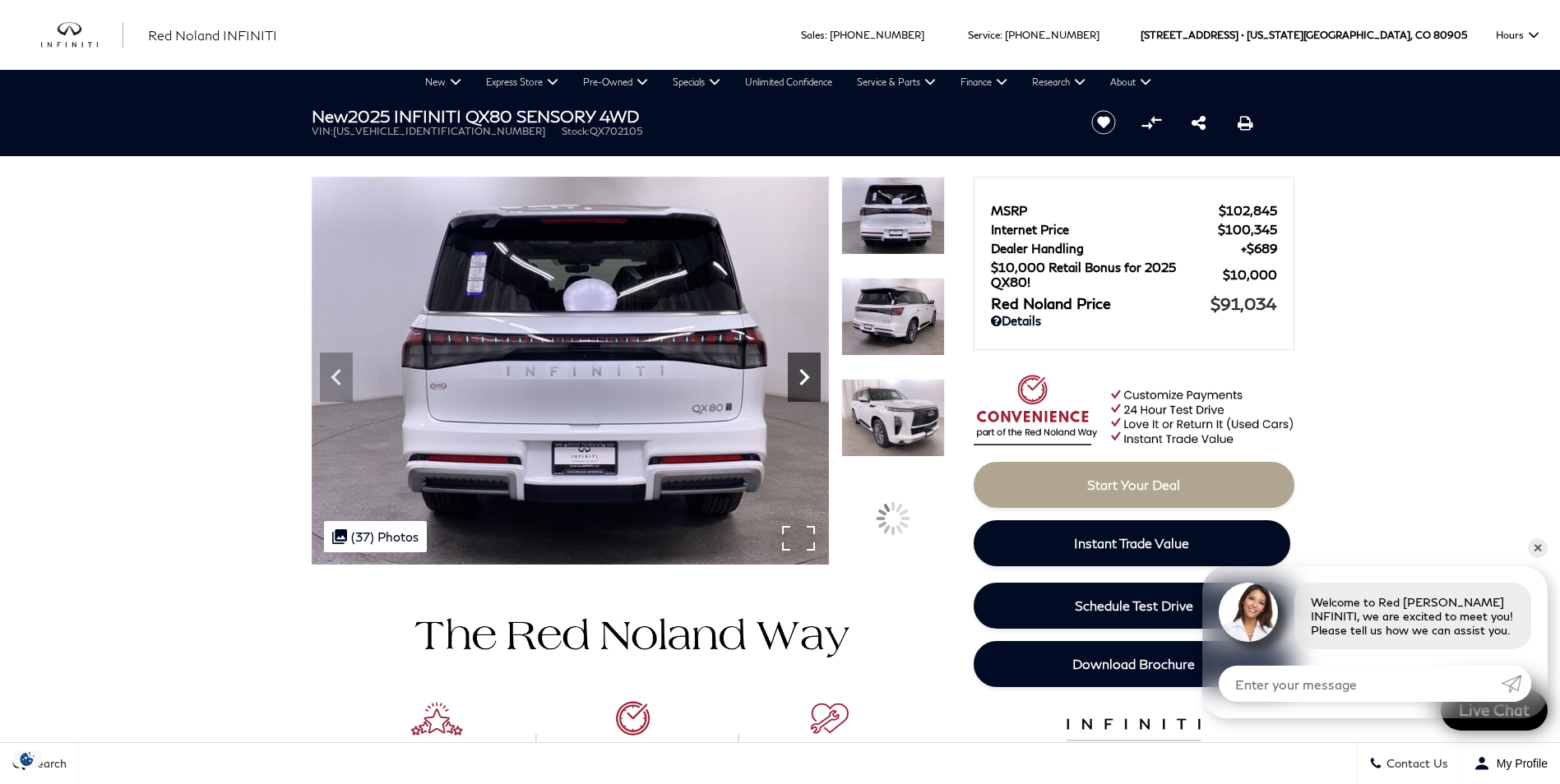
click at [810, 382] on icon "Next" at bounding box center [804, 377] width 33 height 33
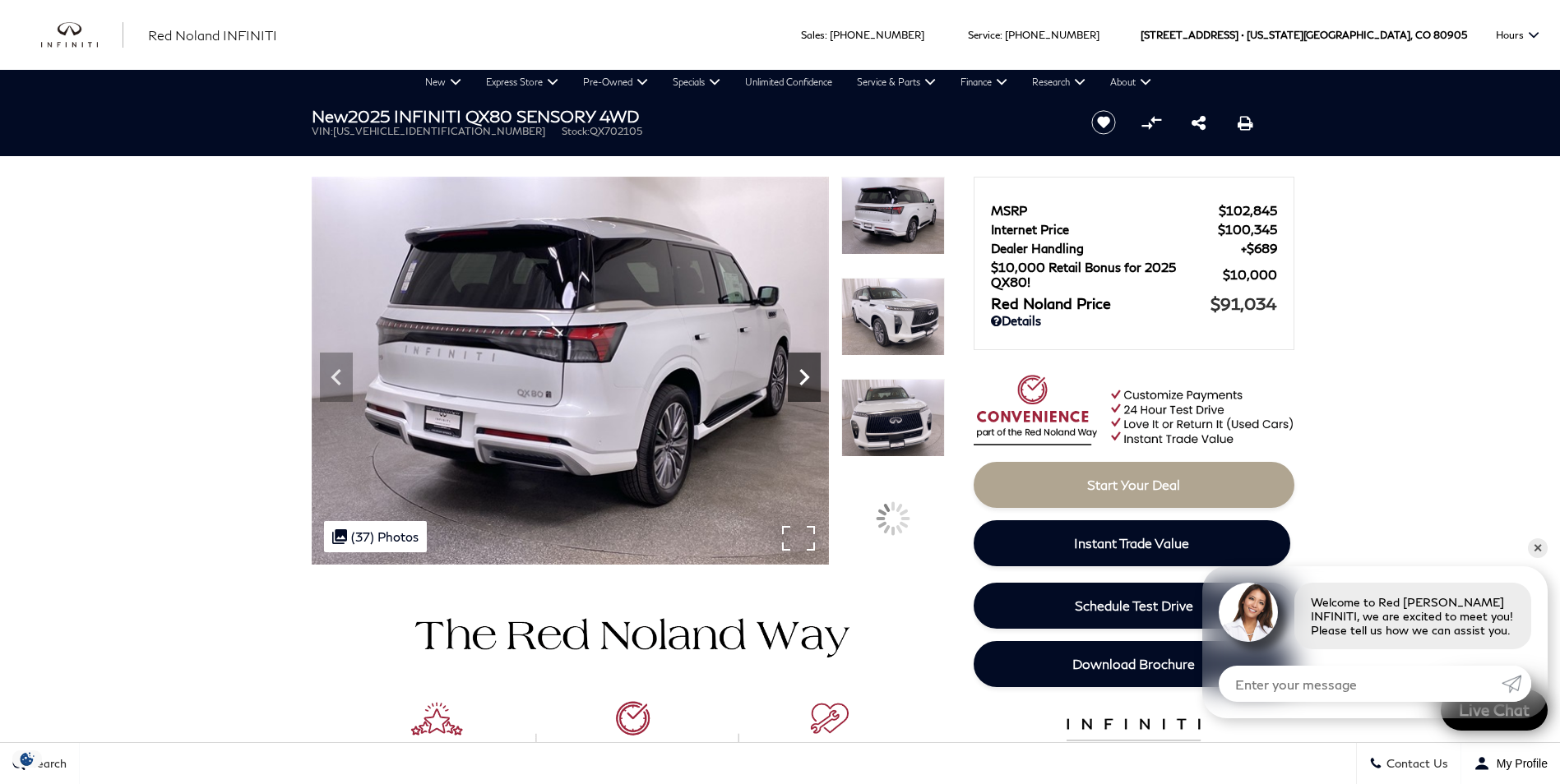
click at [810, 382] on icon "Next" at bounding box center [804, 377] width 33 height 33
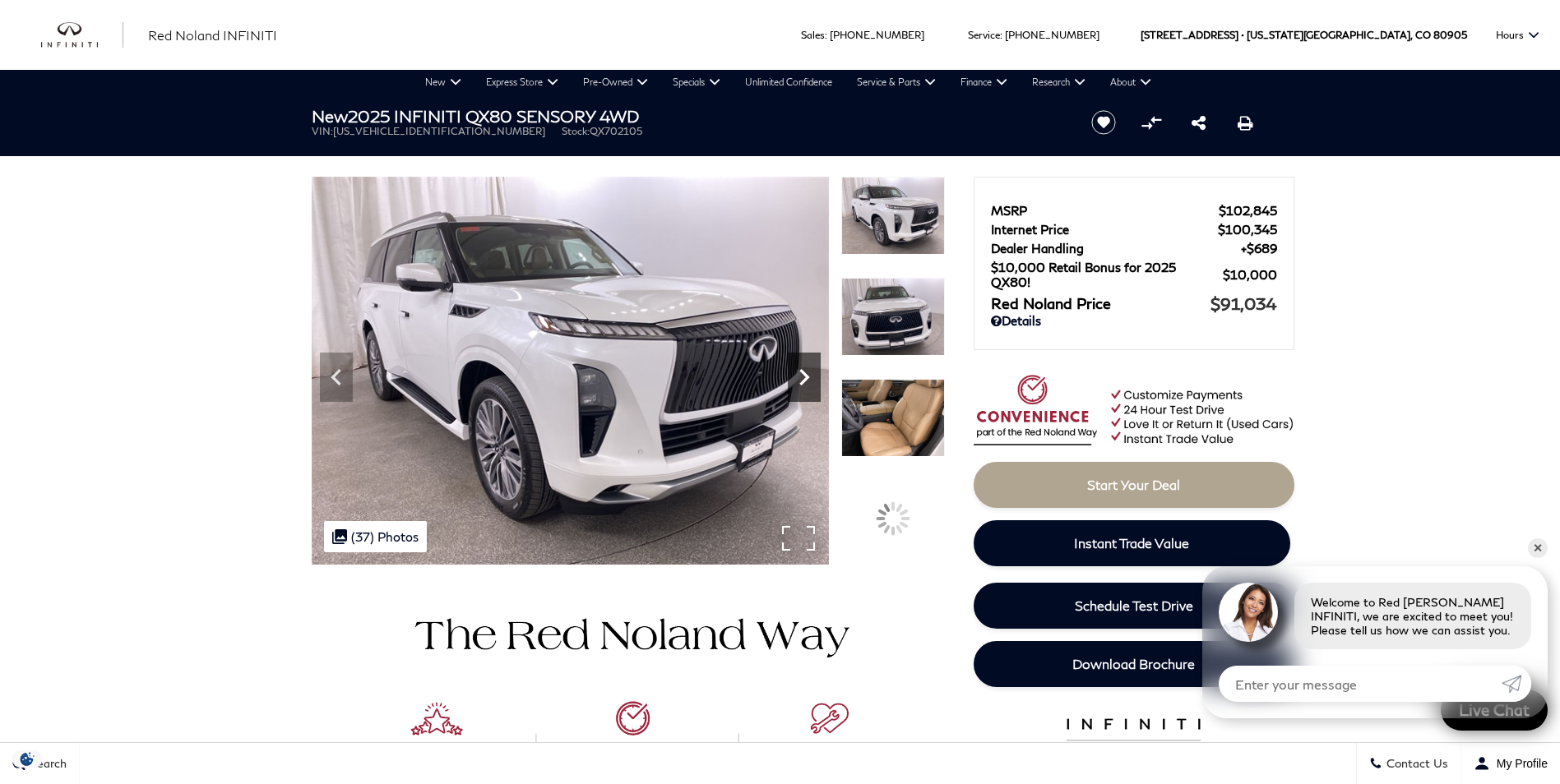
click at [810, 382] on icon "Next" at bounding box center [804, 377] width 33 height 33
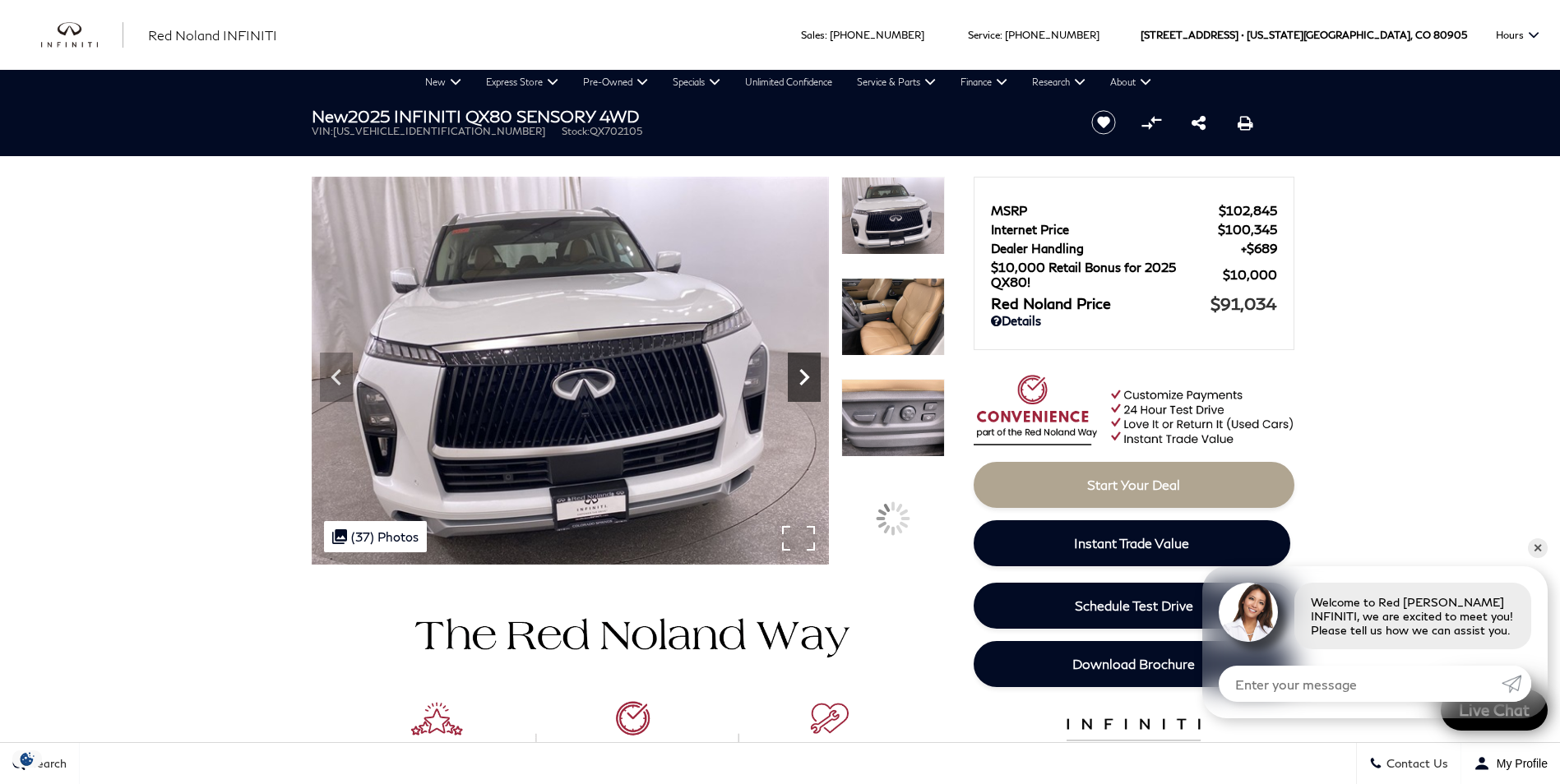
click at [810, 382] on icon "Next" at bounding box center [804, 377] width 33 height 33
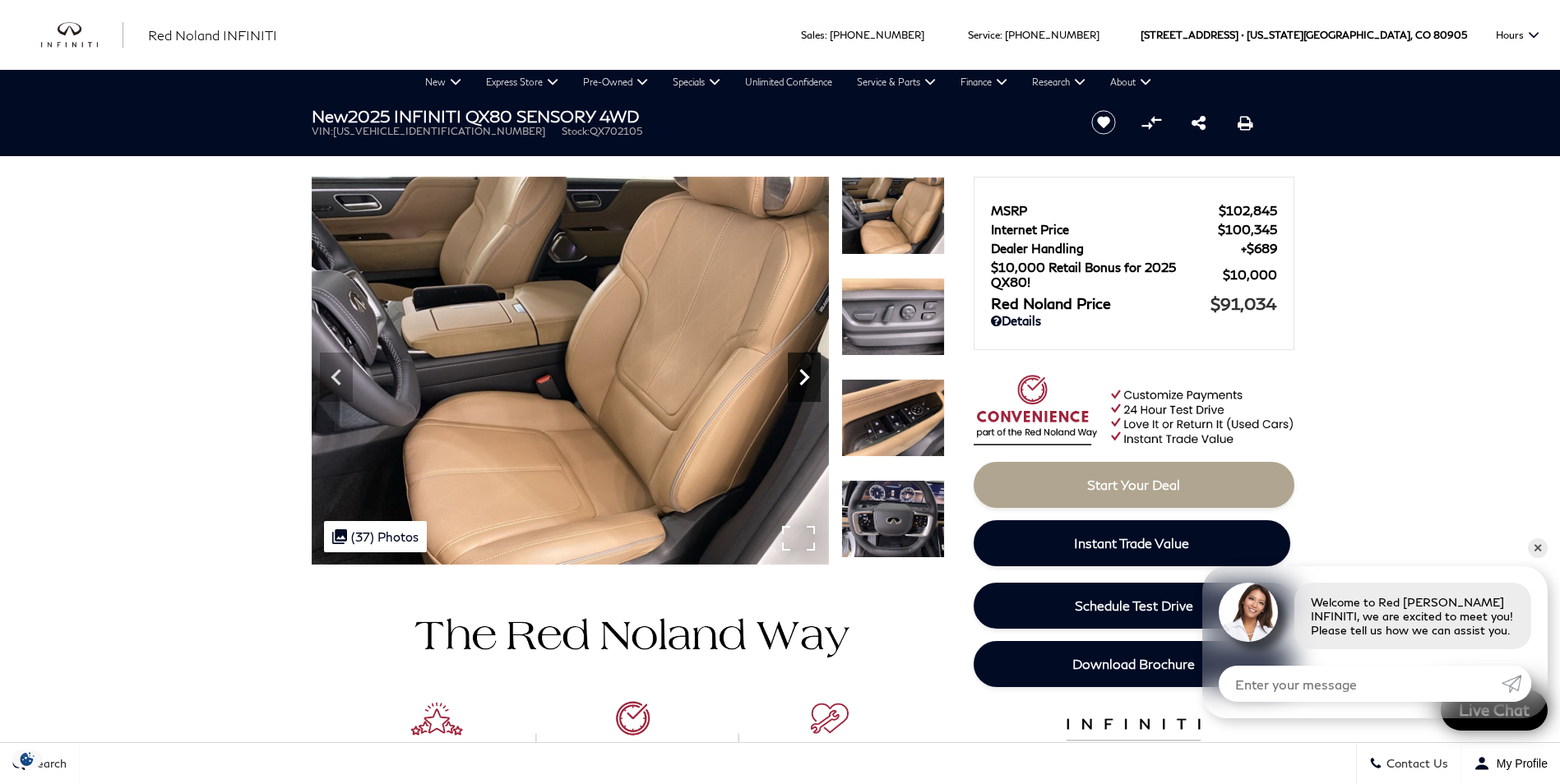
click at [810, 382] on icon "Next" at bounding box center [804, 377] width 33 height 33
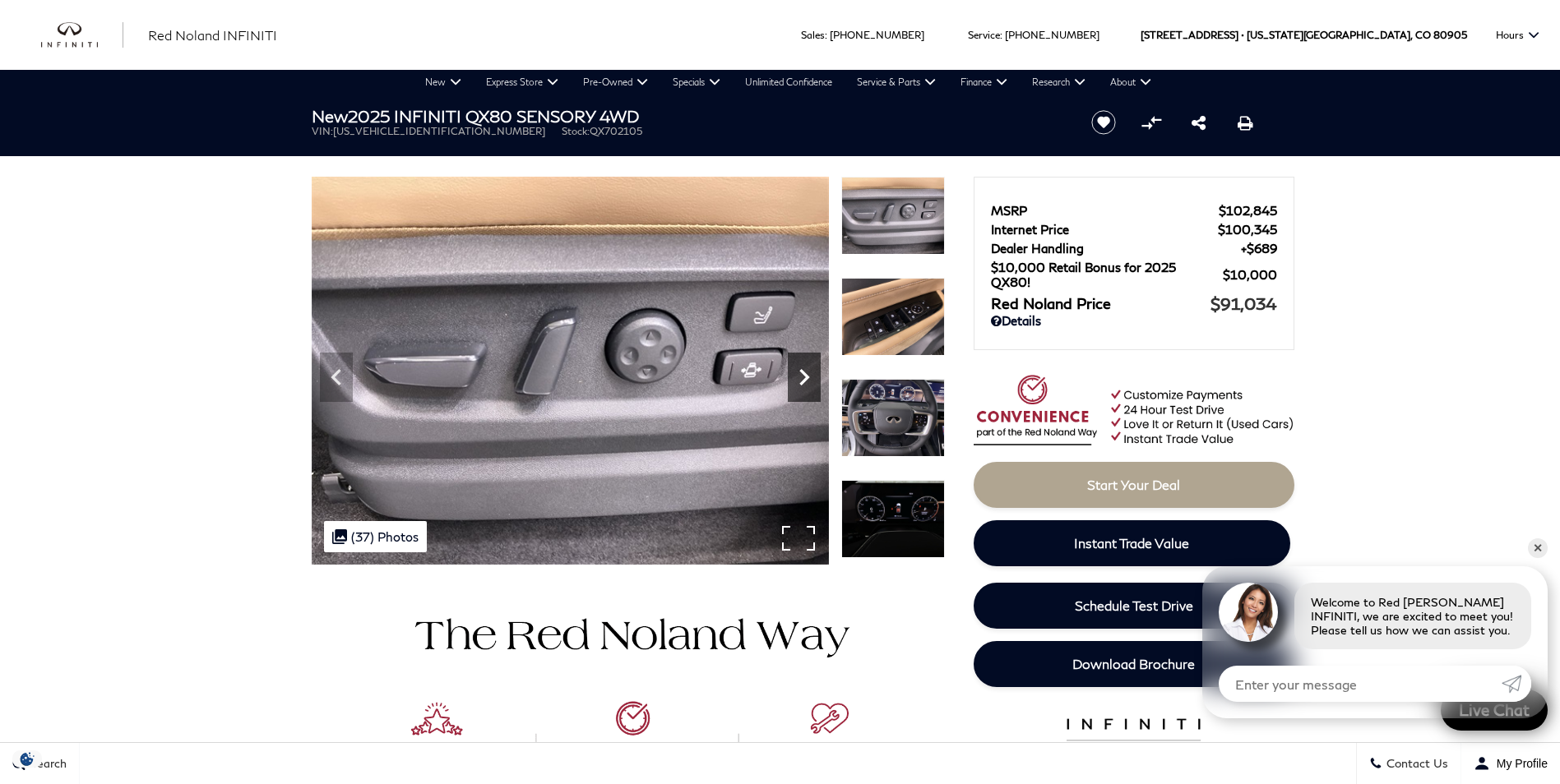
click at [810, 382] on icon "Next" at bounding box center [804, 377] width 33 height 33
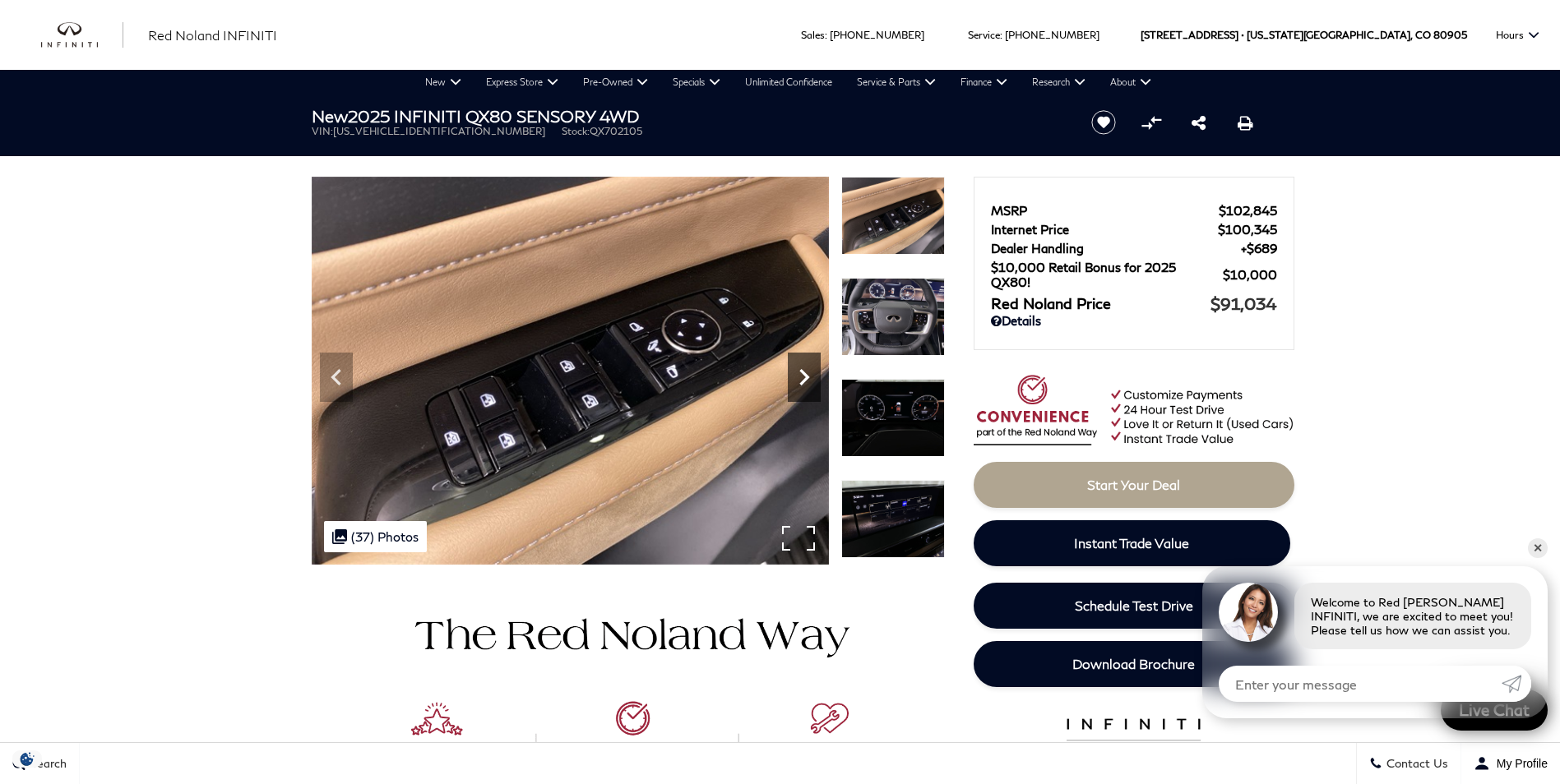
click at [810, 382] on icon "Next" at bounding box center [804, 377] width 33 height 33
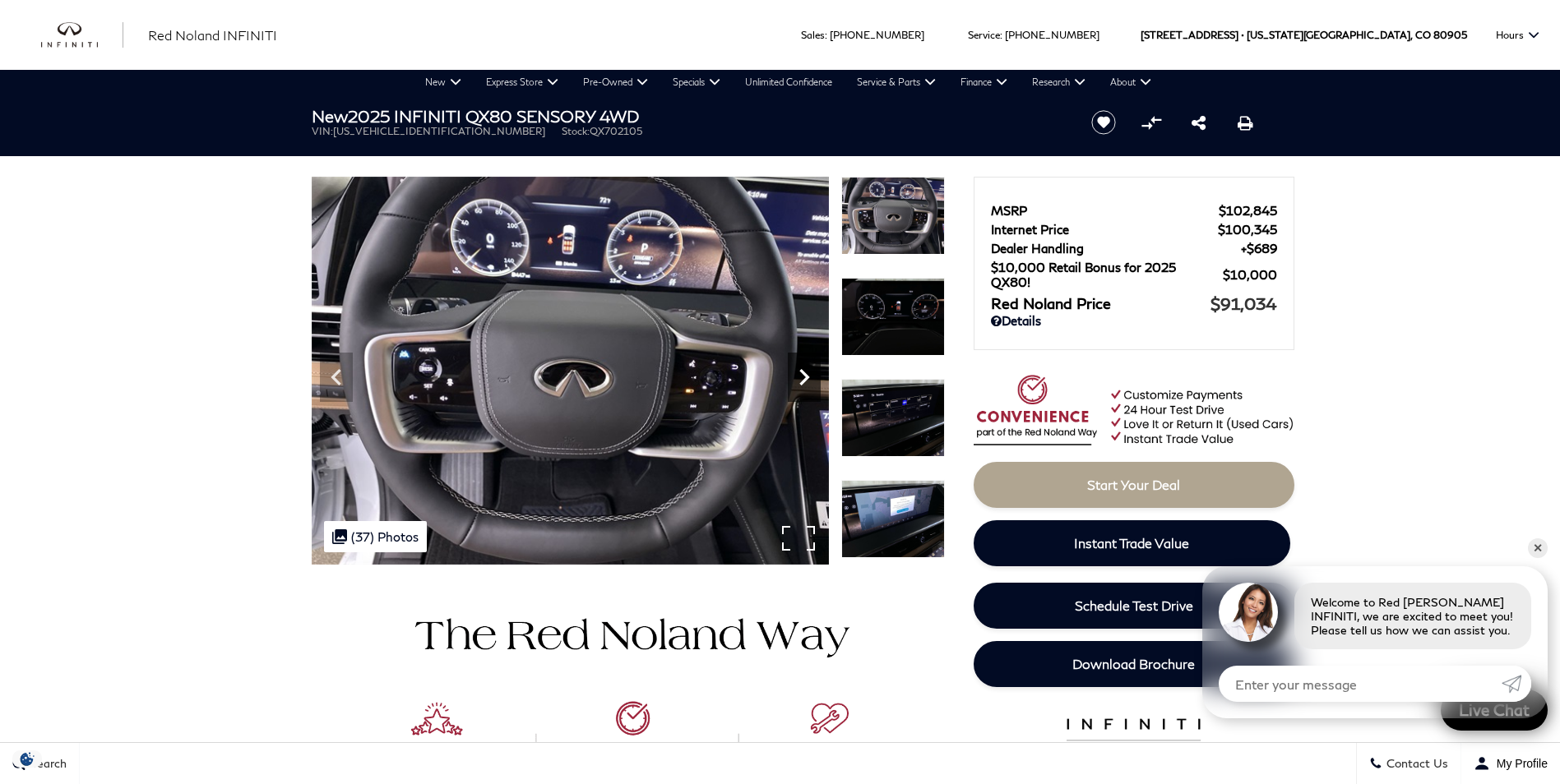
click at [810, 382] on icon "Next" at bounding box center [804, 377] width 33 height 33
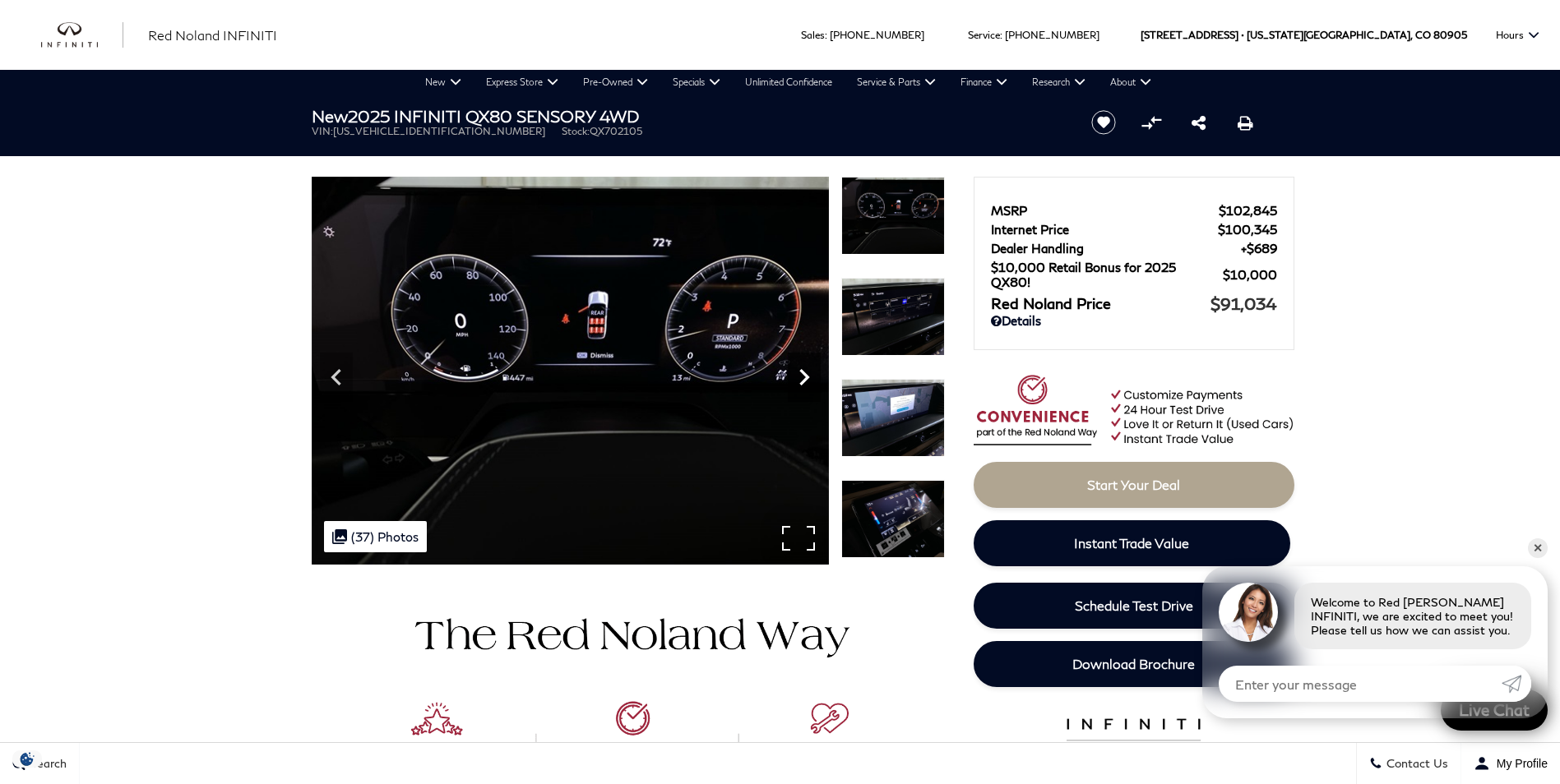
click at [810, 382] on icon "Next" at bounding box center [804, 377] width 33 height 33
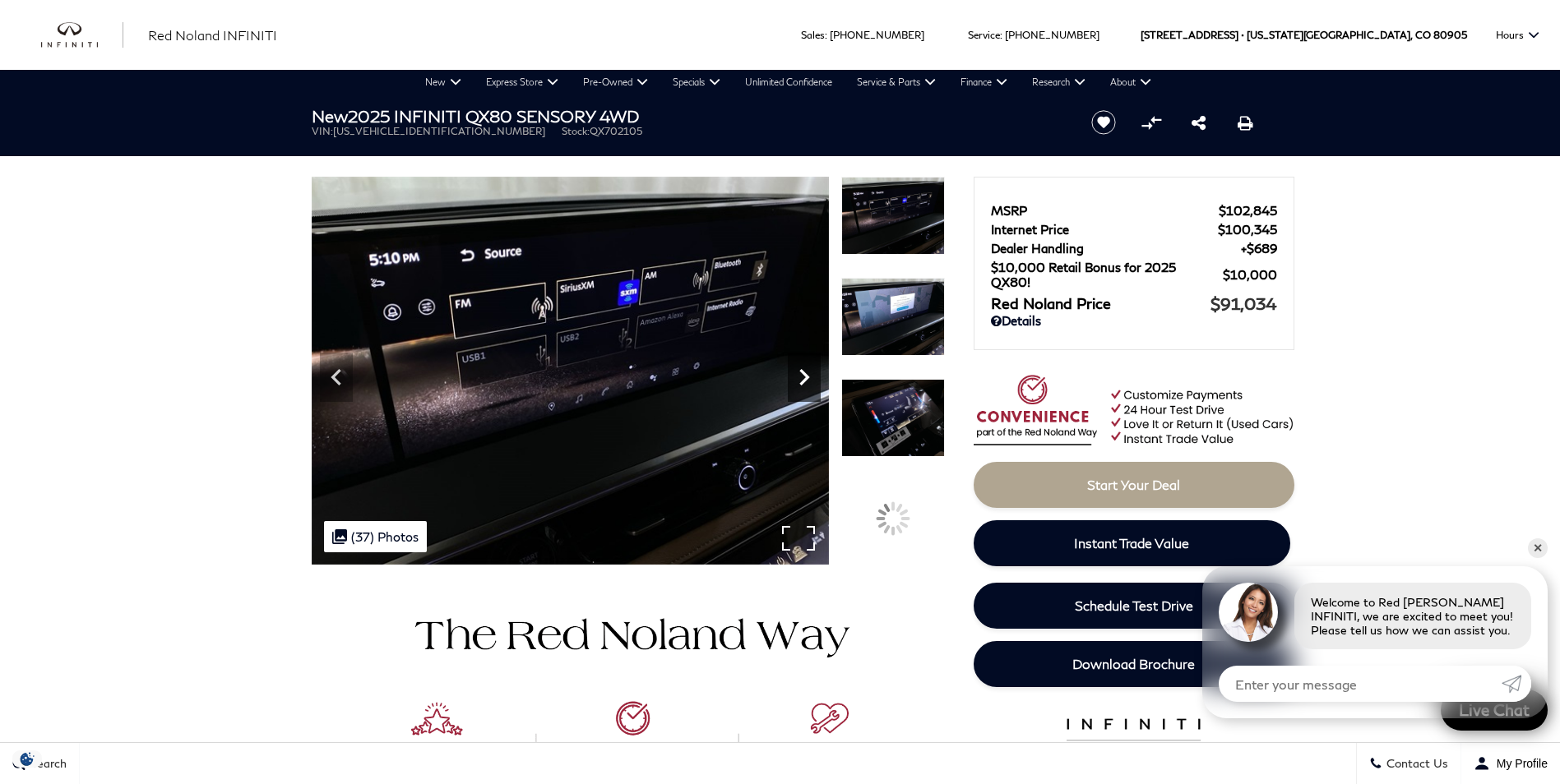
click at [810, 382] on icon "Next" at bounding box center [804, 377] width 33 height 33
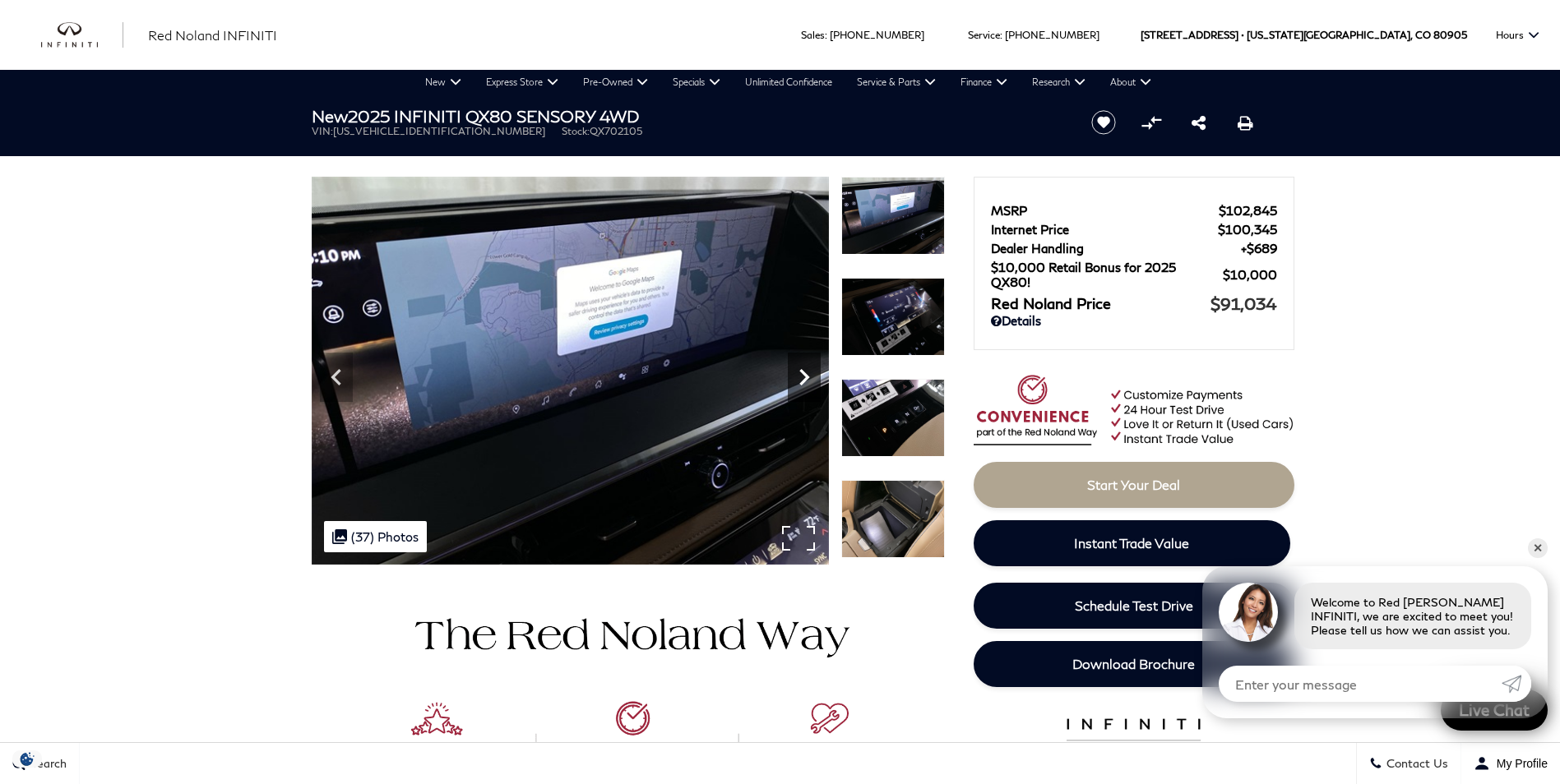
click at [810, 382] on icon "Next" at bounding box center [804, 377] width 33 height 33
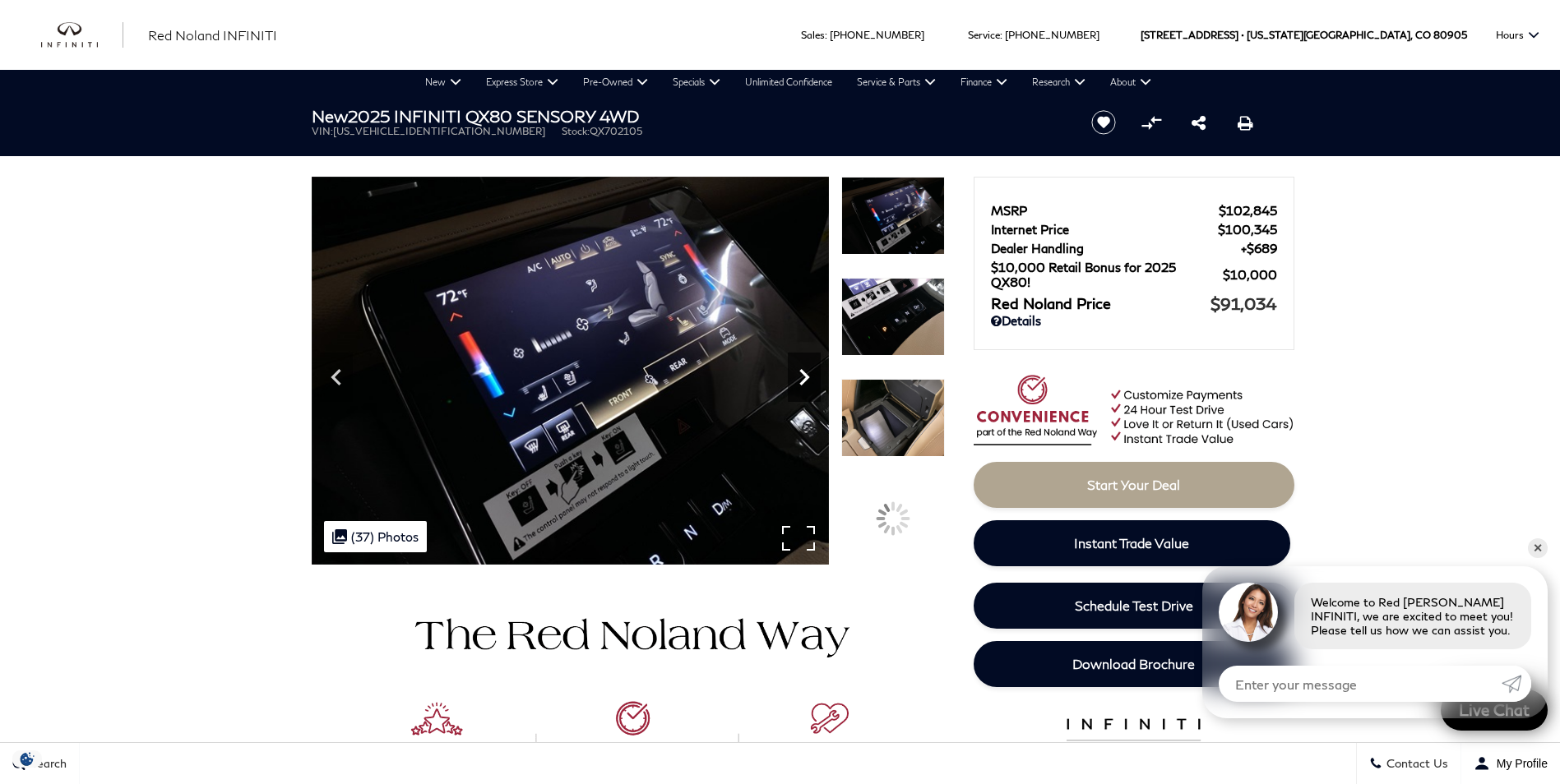
click at [810, 382] on icon "Next" at bounding box center [804, 377] width 33 height 33
